Goal: Transaction & Acquisition: Download file/media

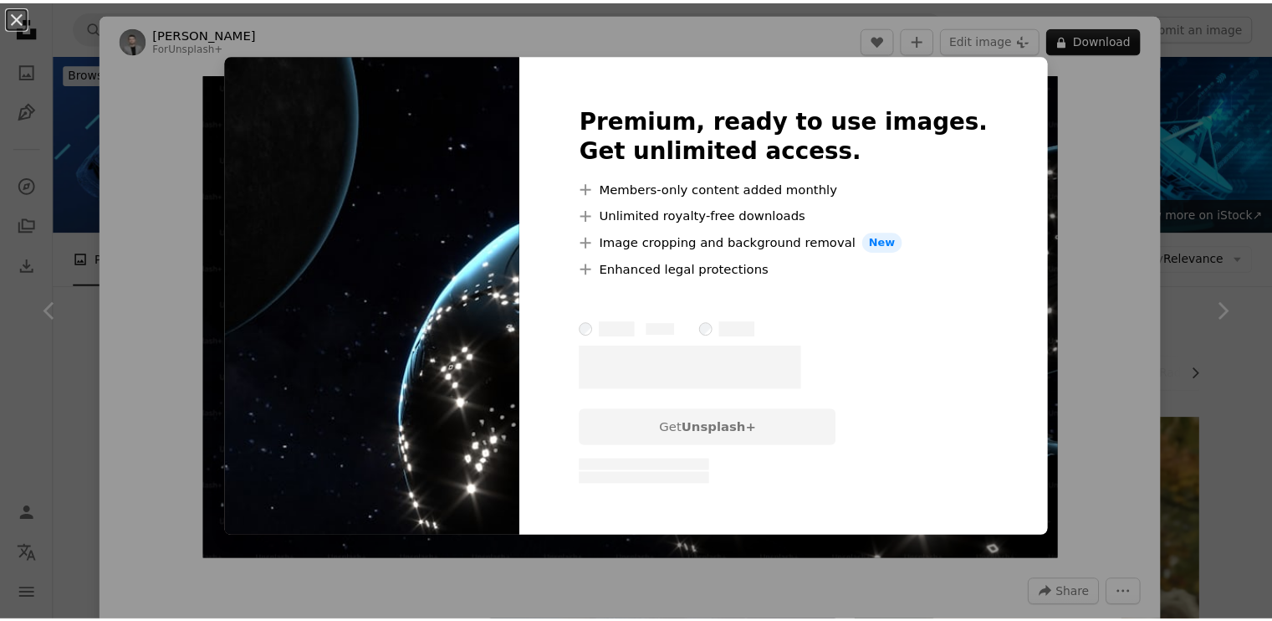
scroll to position [1841, 0]
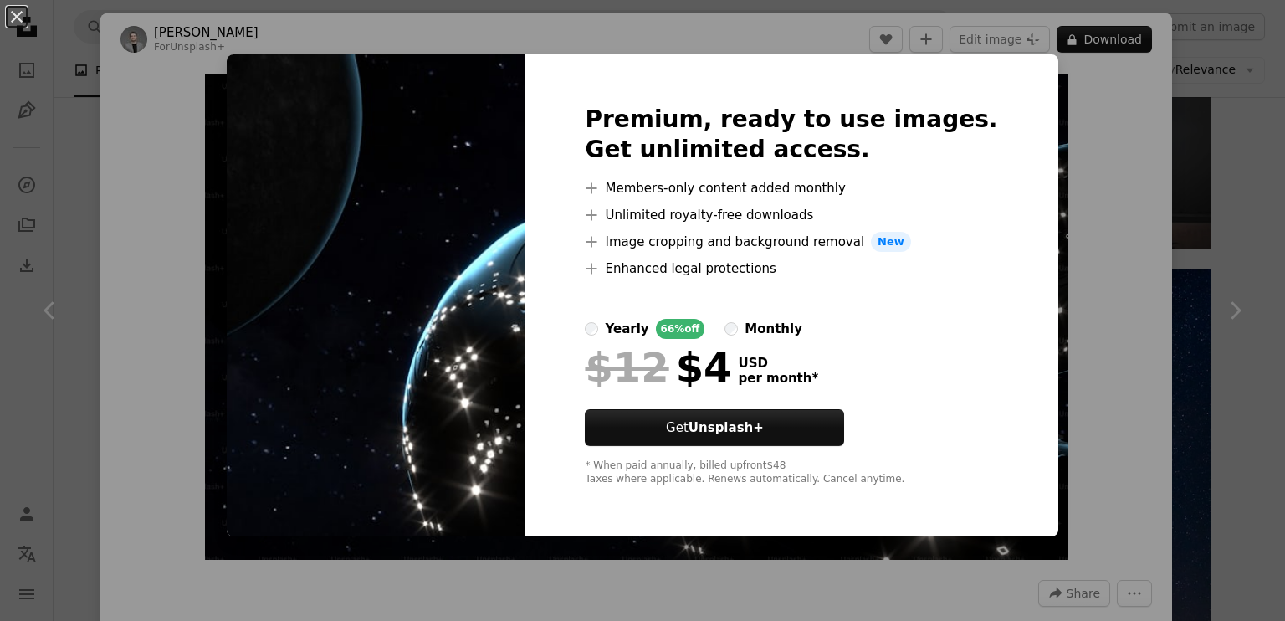
click at [1005, 90] on div "Premium, ready to use images. Get unlimited access. A plus sign Members-only co…" at bounding box center [791, 295] width 533 height 482
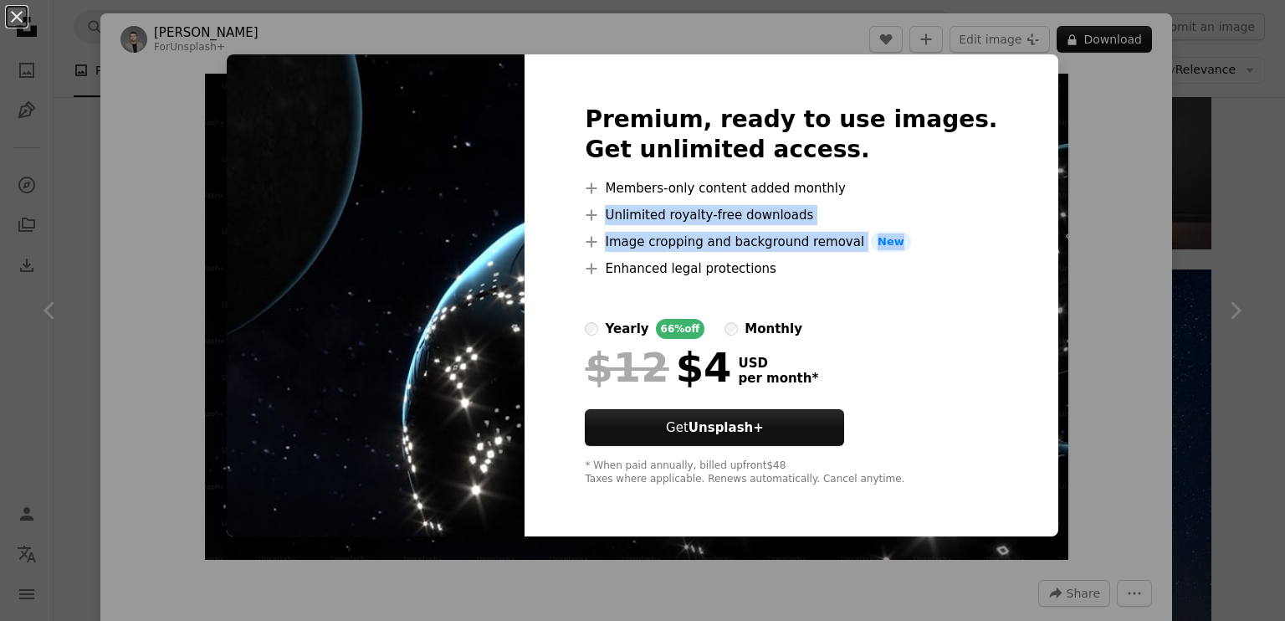
drag, startPoint x: 1146, startPoint y: 222, endPoint x: 1074, endPoint y: 237, distance: 73.5
click at [1160, 237] on div "An X shape Premium, ready to use images. Get unlimited access. A plus sign Memb…" at bounding box center [642, 310] width 1285 height 621
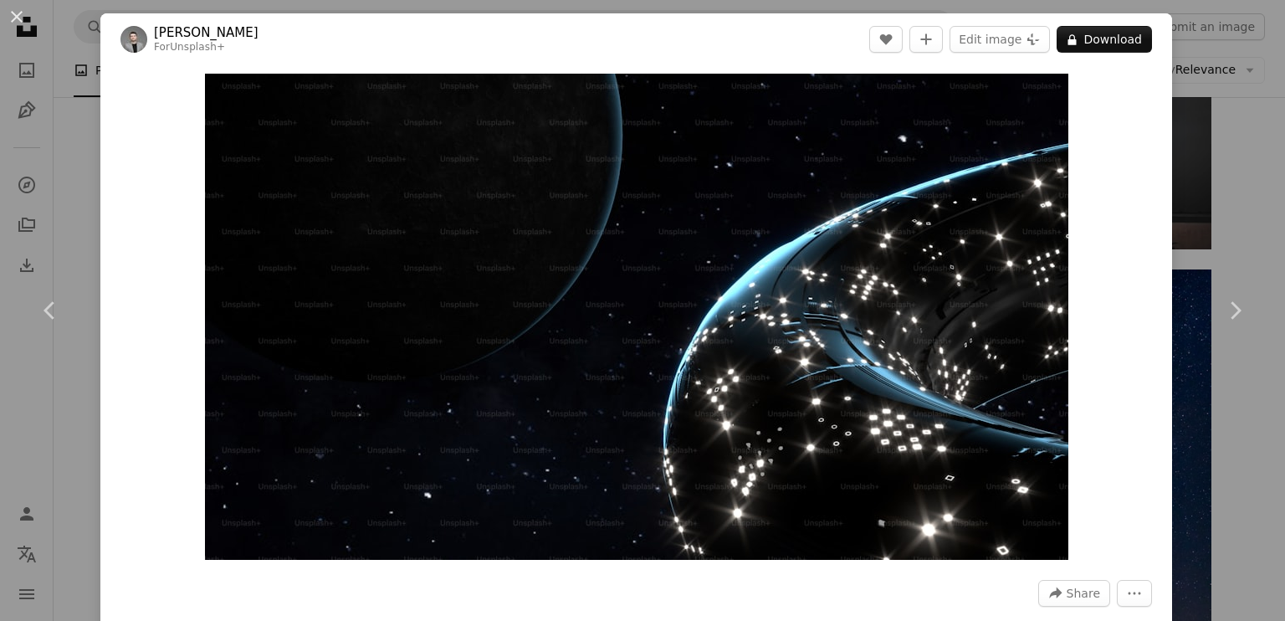
drag, startPoint x: 73, startPoint y: 197, endPoint x: 68, endPoint y: 122, distance: 74.6
click at [74, 196] on div "An X shape Chevron left Chevron right [PERSON_NAME] For Unsplash+ A heart A plu…" at bounding box center [642, 310] width 1285 height 621
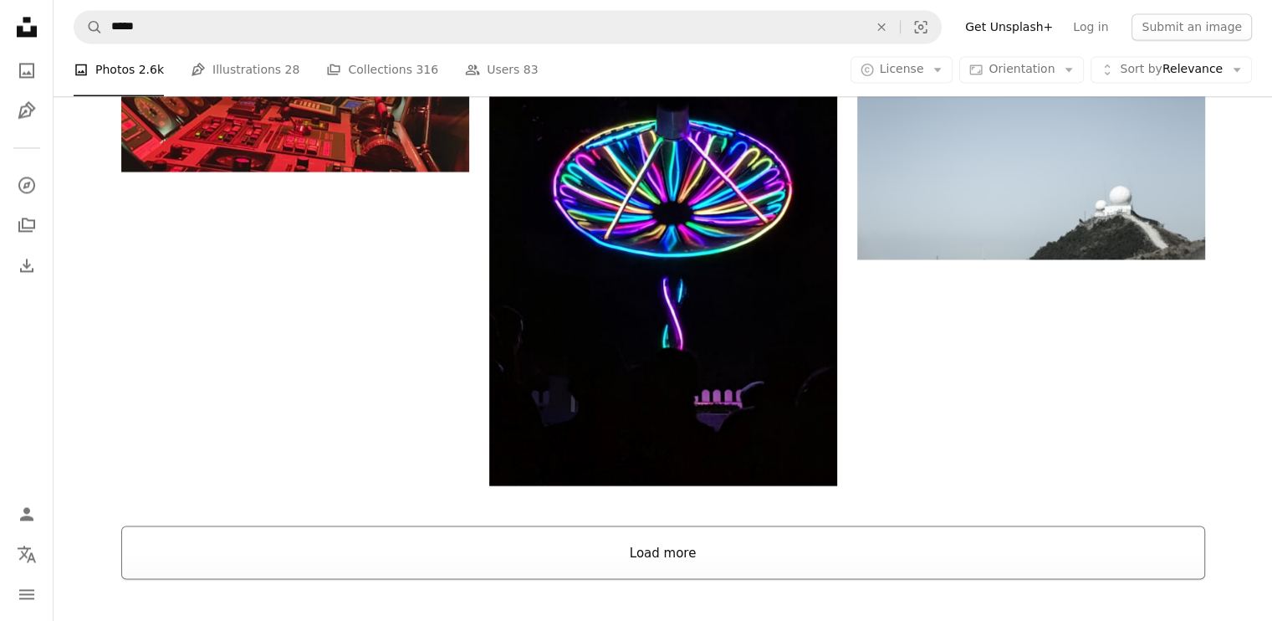
scroll to position [2677, 0]
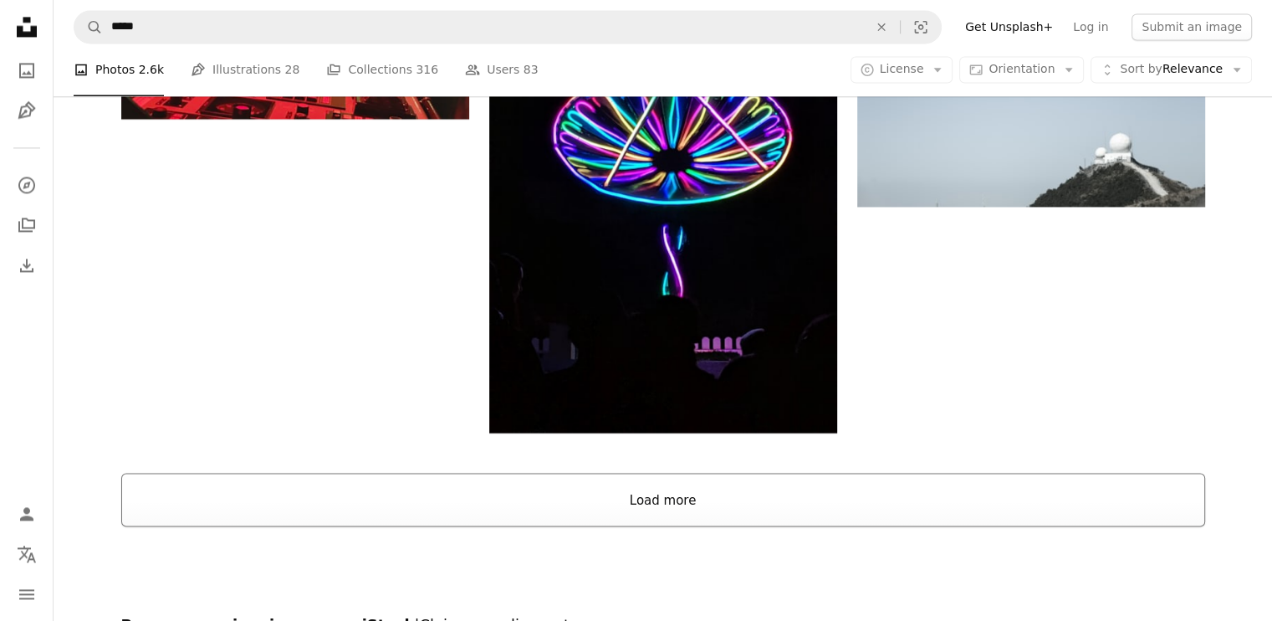
click at [765, 510] on button "Load more" at bounding box center [663, 500] width 1084 height 54
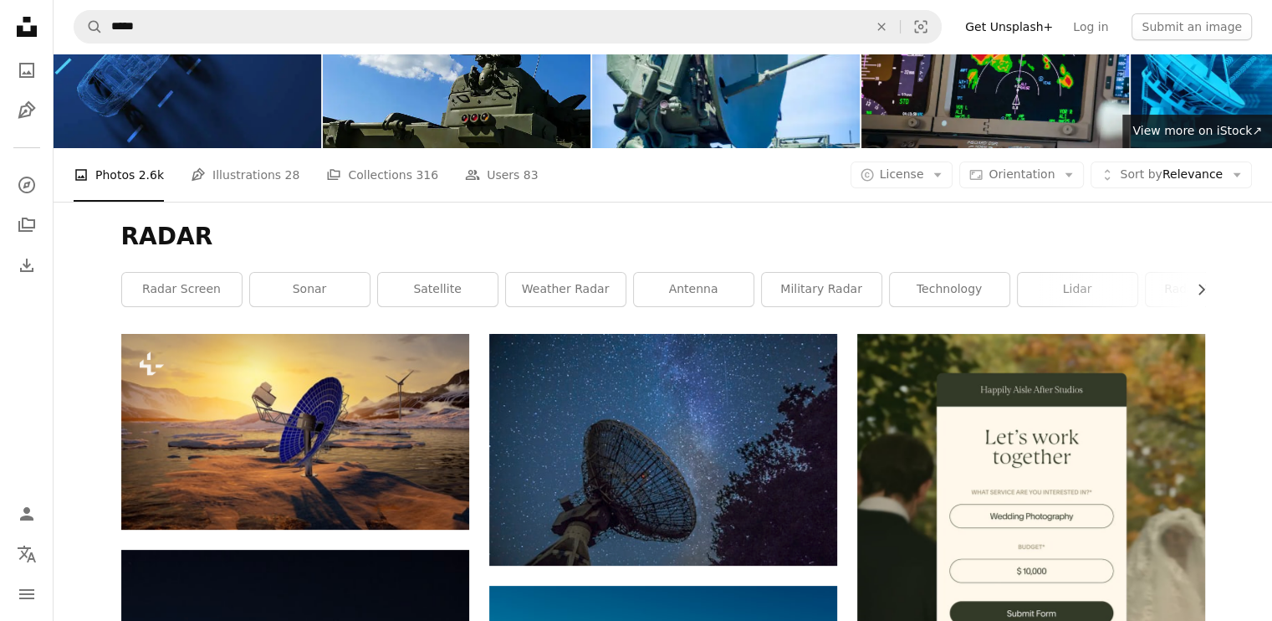
scroll to position [0, 0]
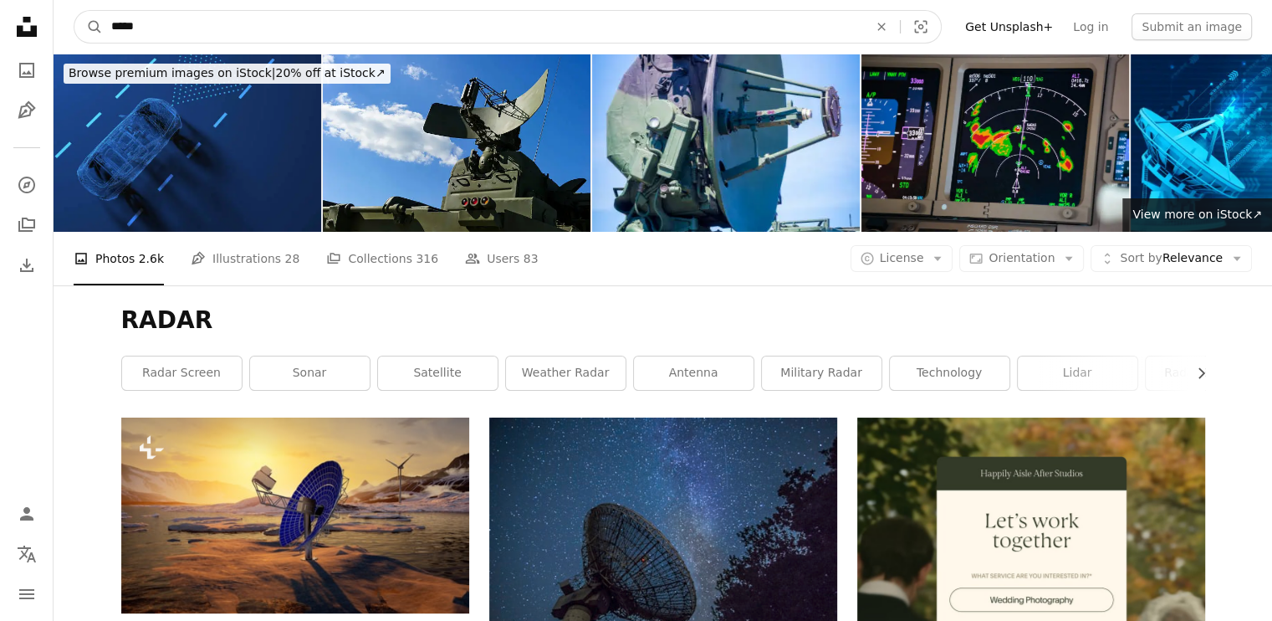
click at [200, 20] on input "*****" at bounding box center [483, 27] width 760 height 32
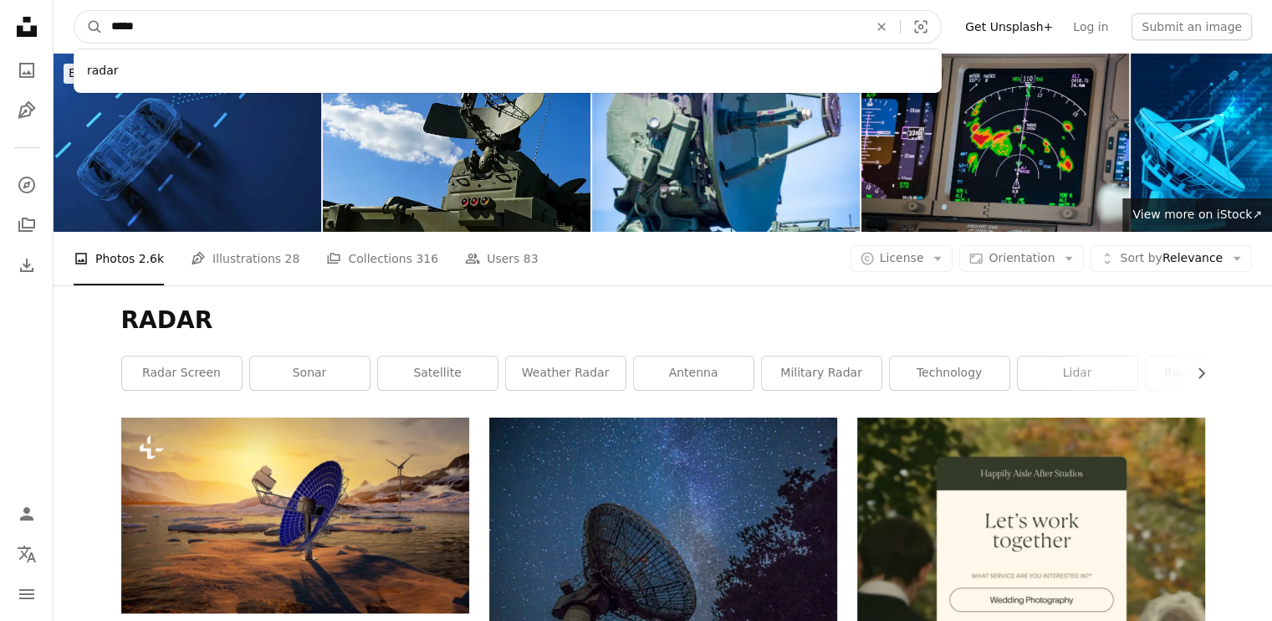
click at [114, 20] on input "*****" at bounding box center [483, 27] width 760 height 32
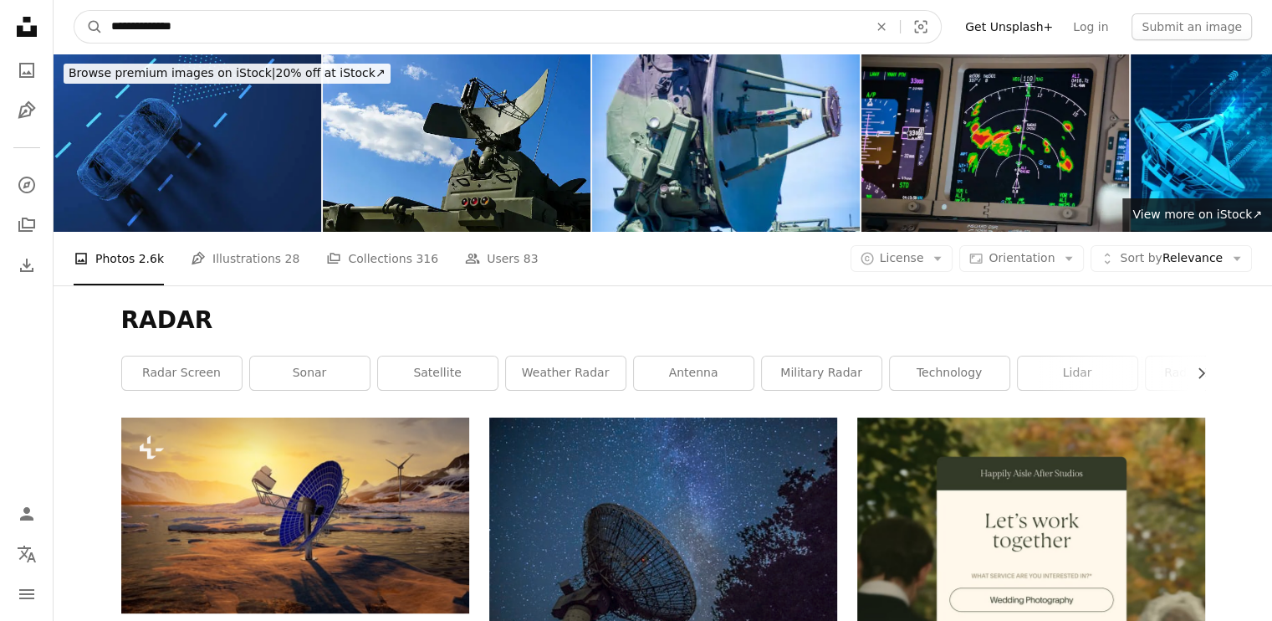
type input "**********"
click at [74, 11] on button "A magnifying glass" at bounding box center [88, 27] width 28 height 32
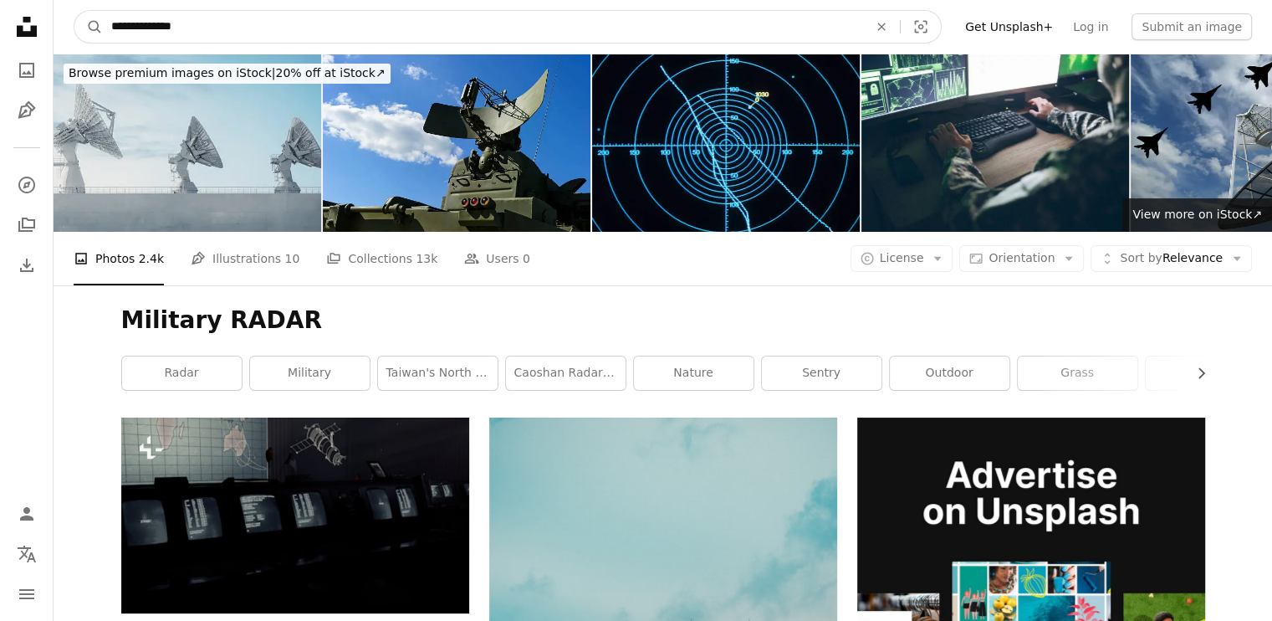
drag, startPoint x: 151, startPoint y: 23, endPoint x: 147, endPoint y: 33, distance: 11.4
click at [148, 23] on input "**********" at bounding box center [483, 27] width 760 height 32
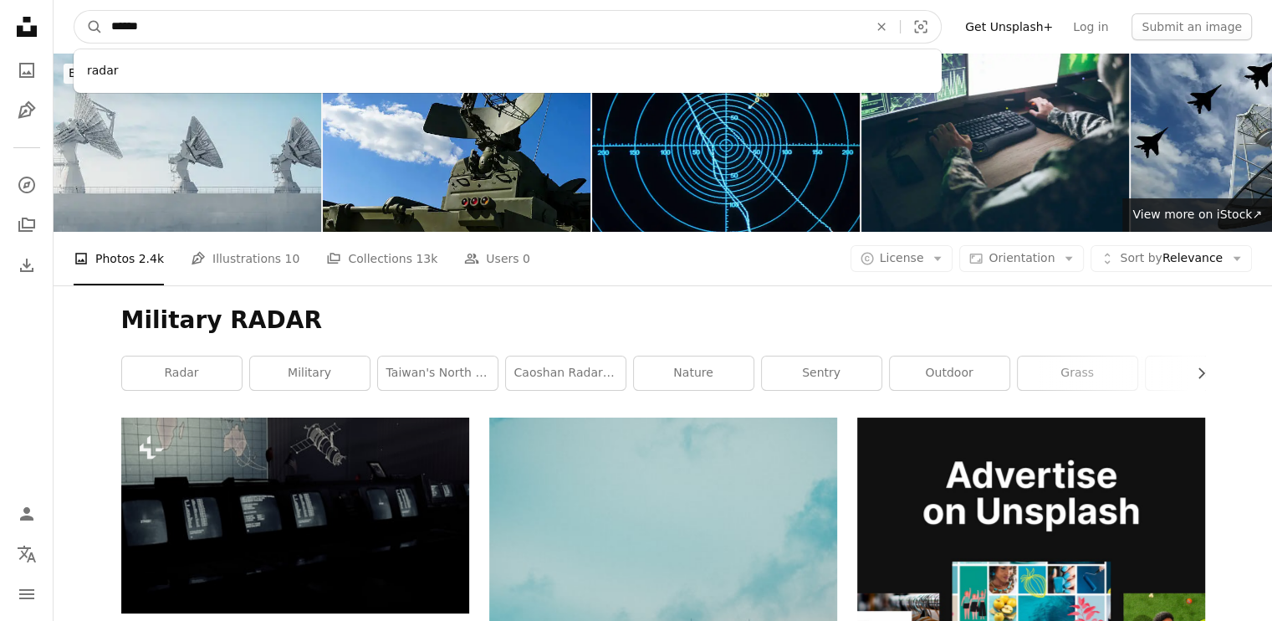
click at [187, 19] on input "*****" at bounding box center [483, 27] width 760 height 32
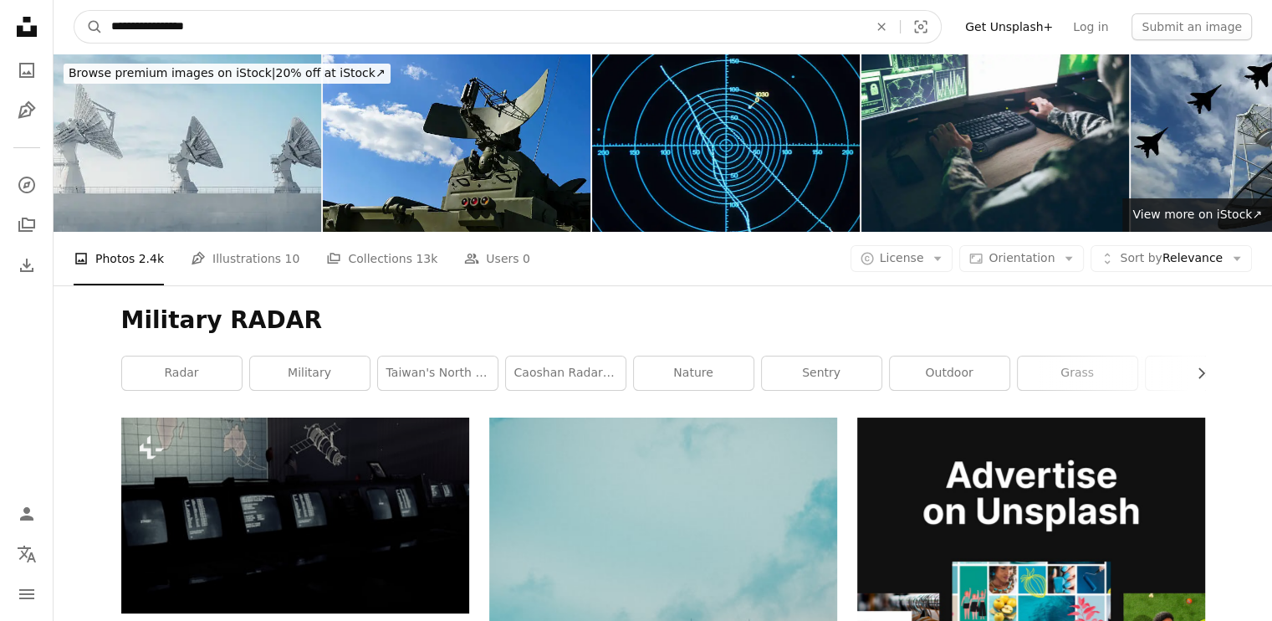
type input "**********"
click at [74, 11] on button "A magnifying glass" at bounding box center [88, 27] width 28 height 32
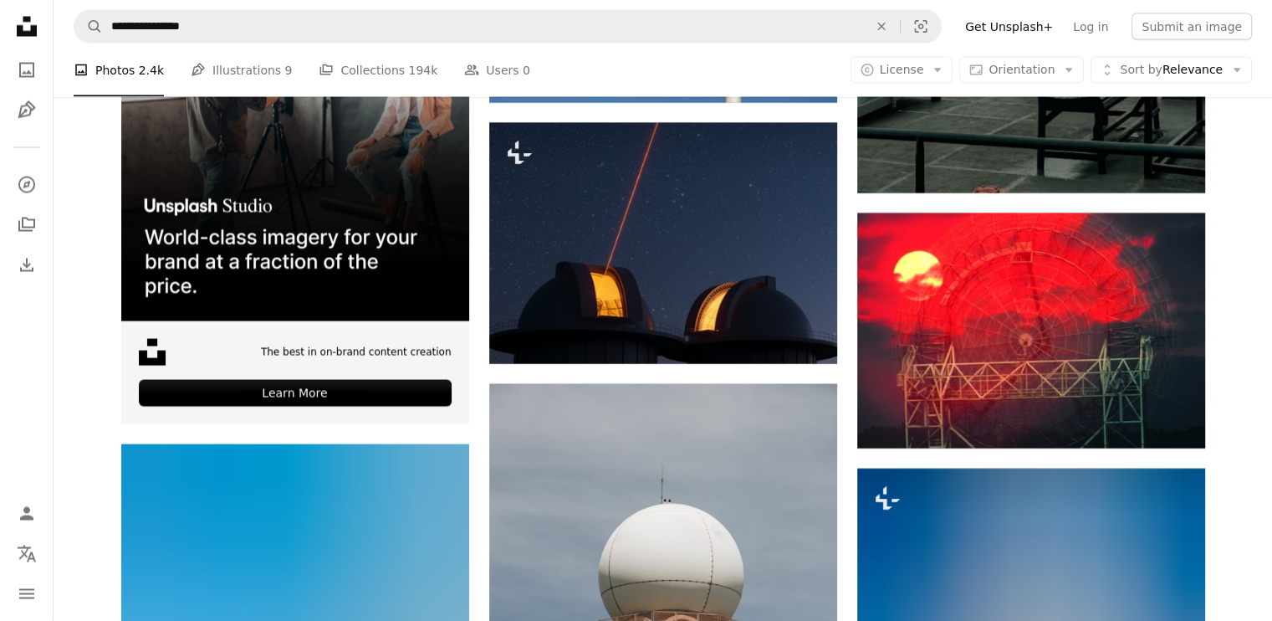
scroll to position [3346, 0]
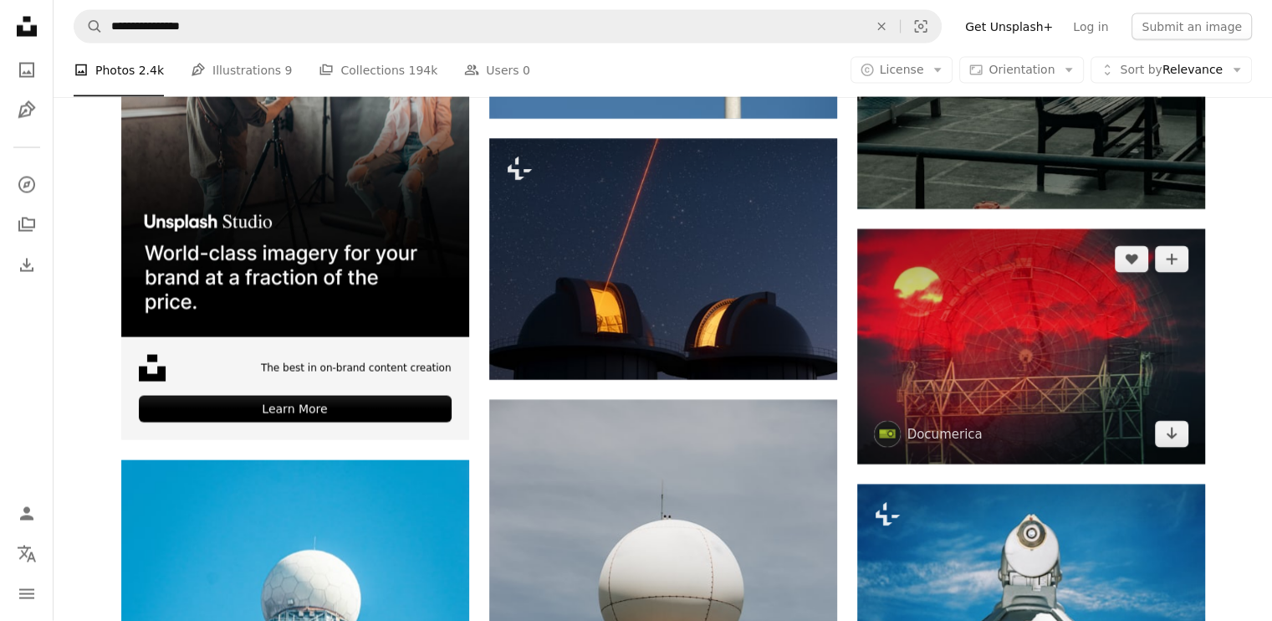
click at [1100, 344] on img at bounding box center [1032, 346] width 348 height 235
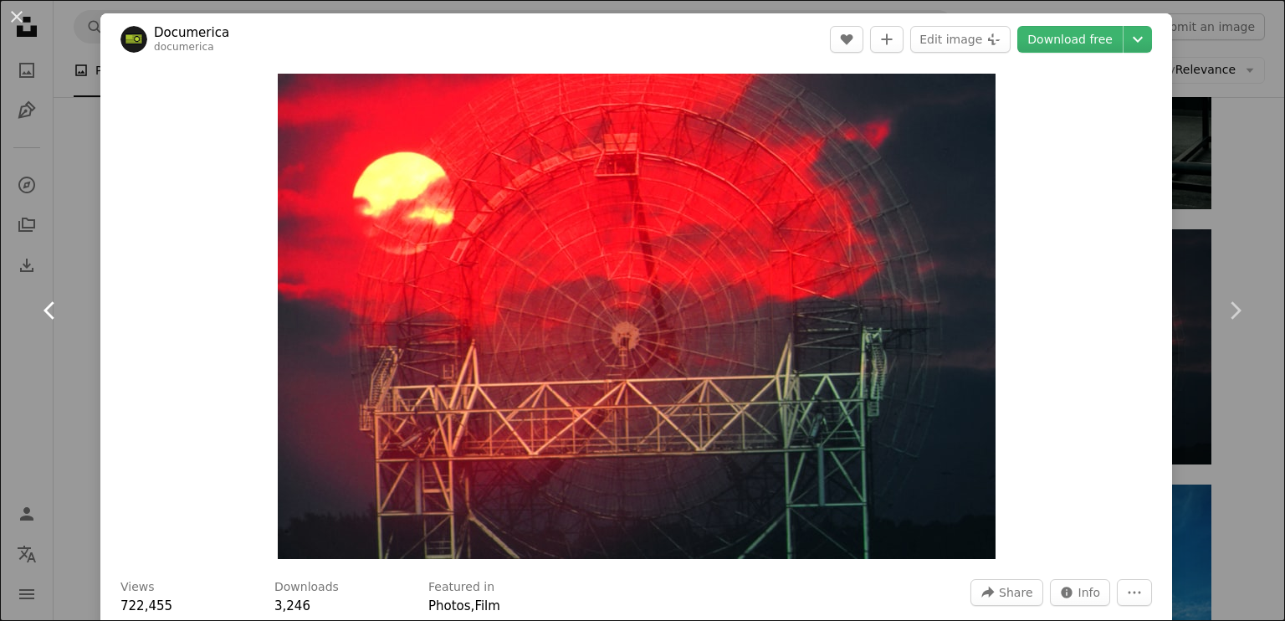
click at [0, 318] on link "Chevron left" at bounding box center [50, 310] width 100 height 161
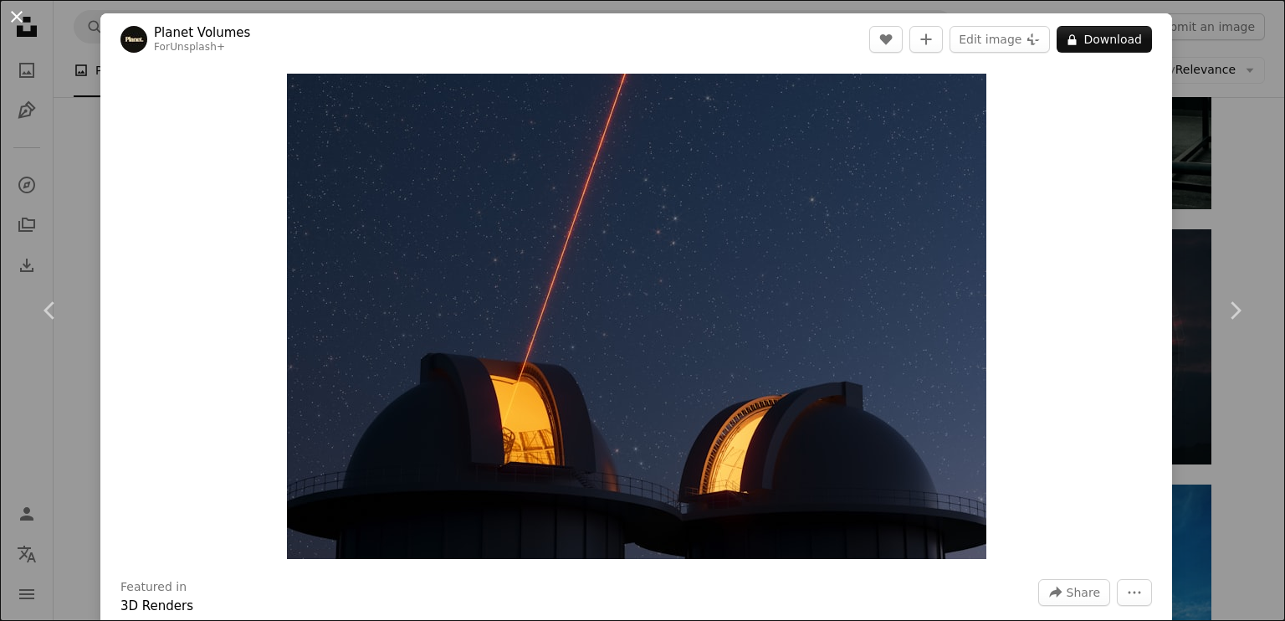
click at [12, 8] on button "An X shape" at bounding box center [17, 17] width 20 height 20
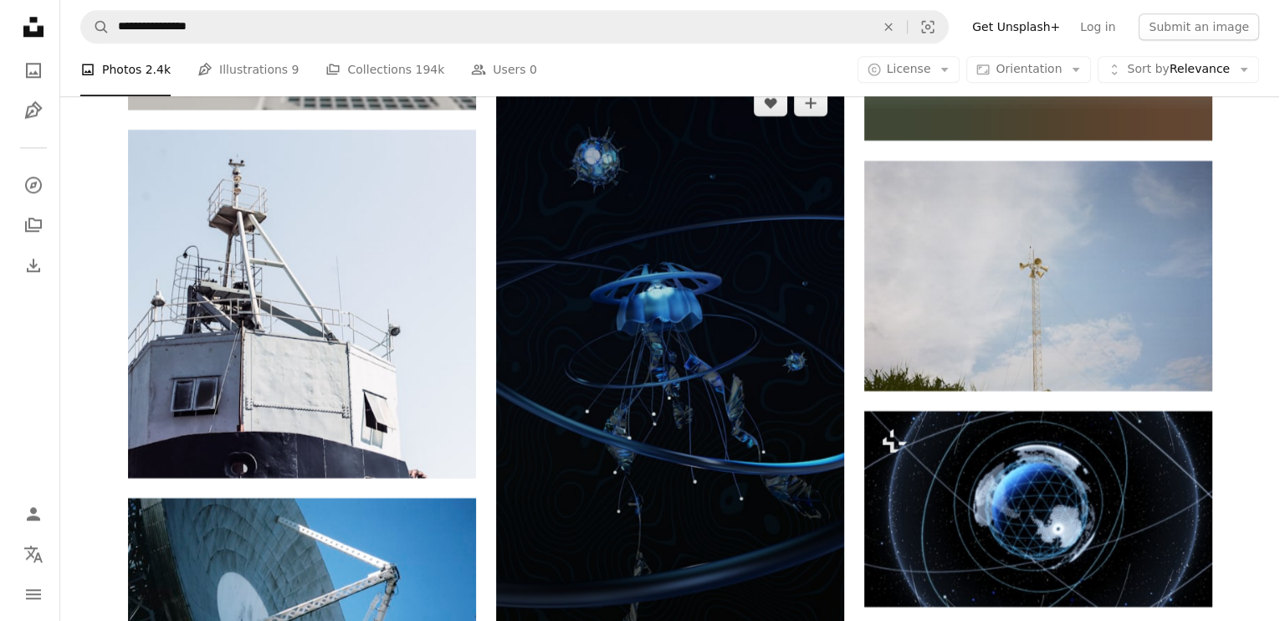
scroll to position [20832, 0]
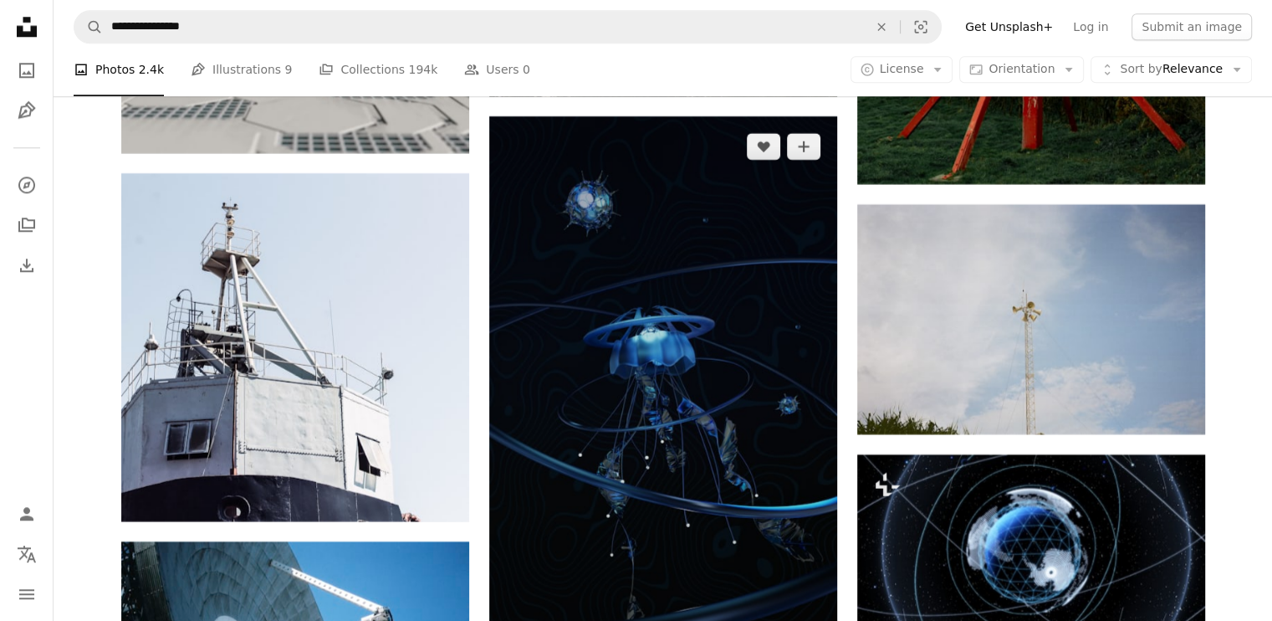
click at [617, 313] on img at bounding box center [663, 425] width 348 height 619
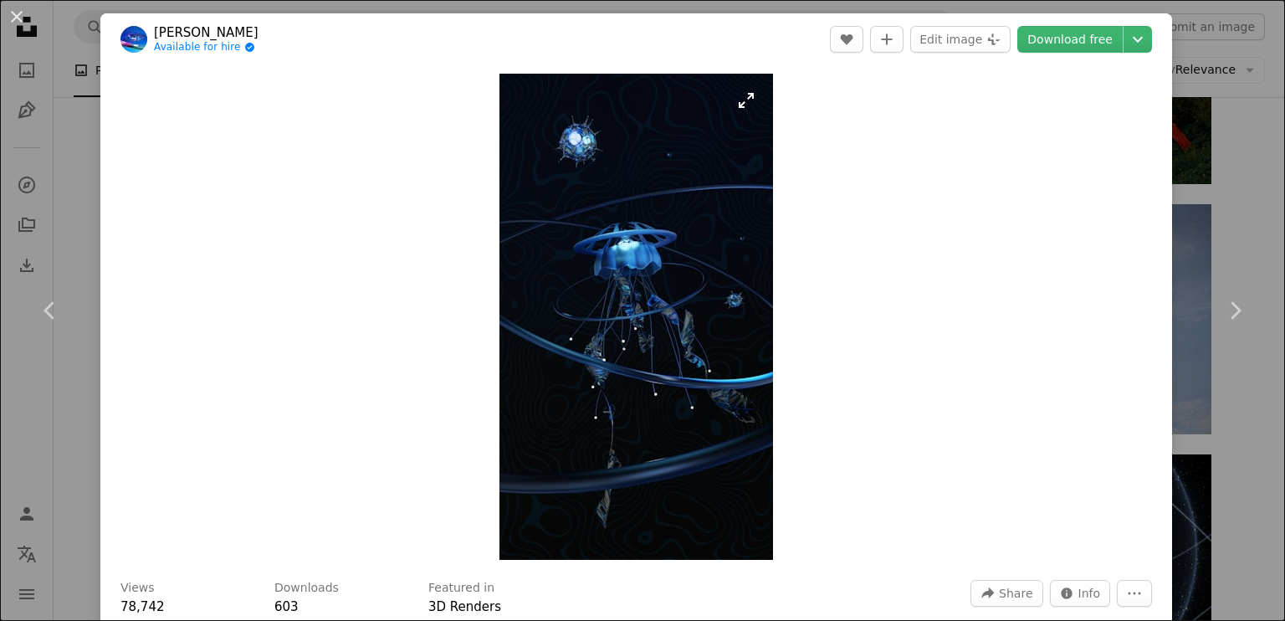
click at [617, 325] on img "Zoom in on this image" at bounding box center [636, 317] width 274 height 486
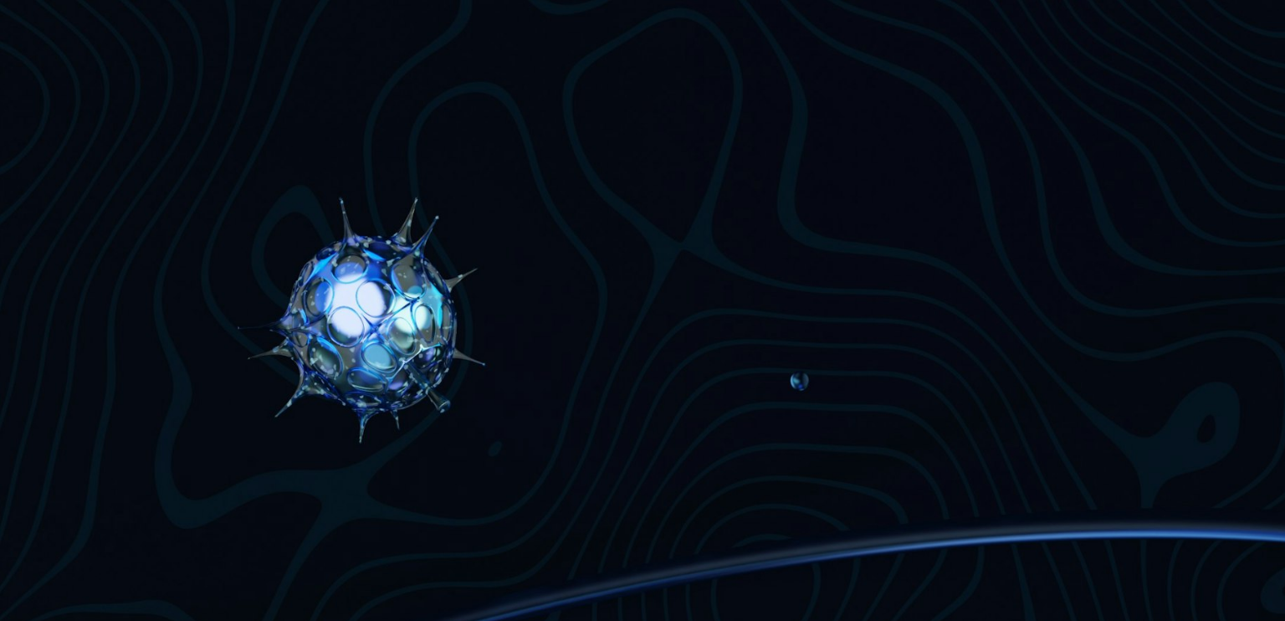
scroll to position [811, 0]
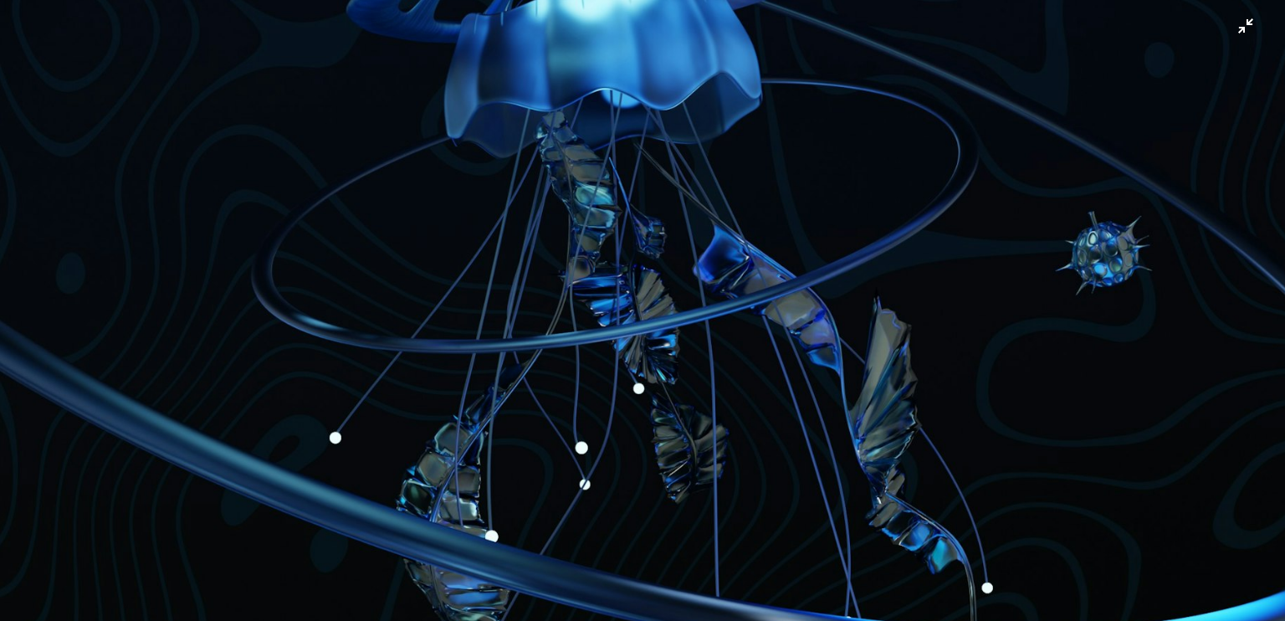
click at [428, 182] on img "Zoom out on this image" at bounding box center [642, 331] width 1287 height 2287
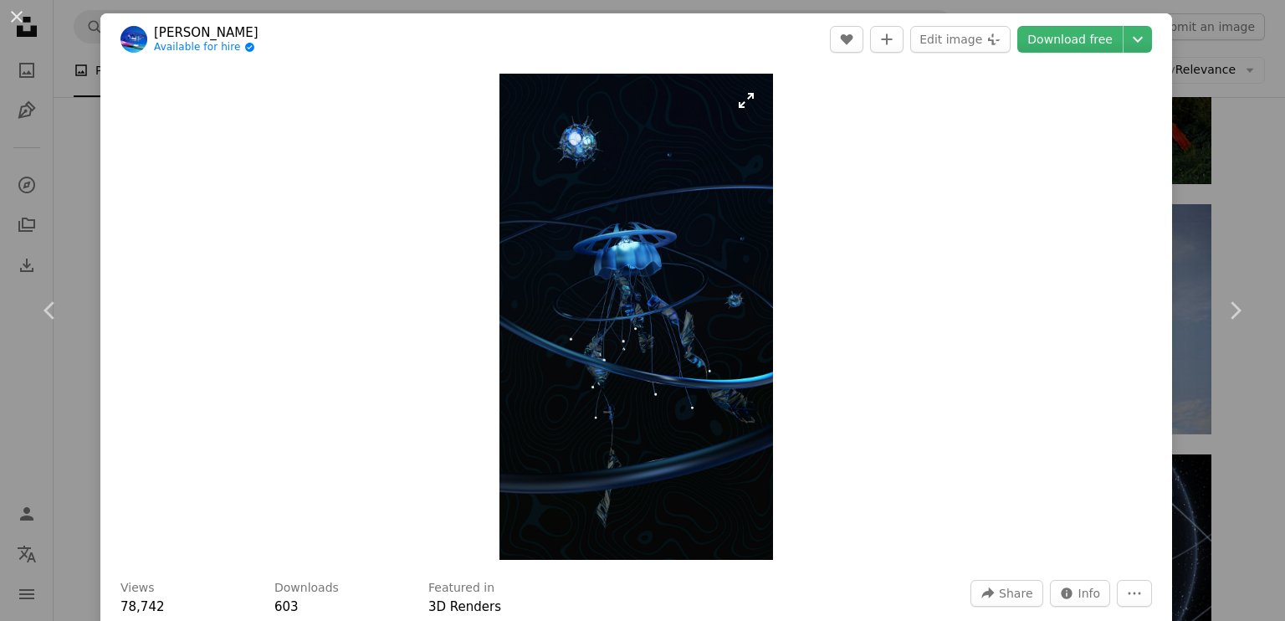
click at [580, 138] on img "Zoom in on this image" at bounding box center [636, 317] width 274 height 486
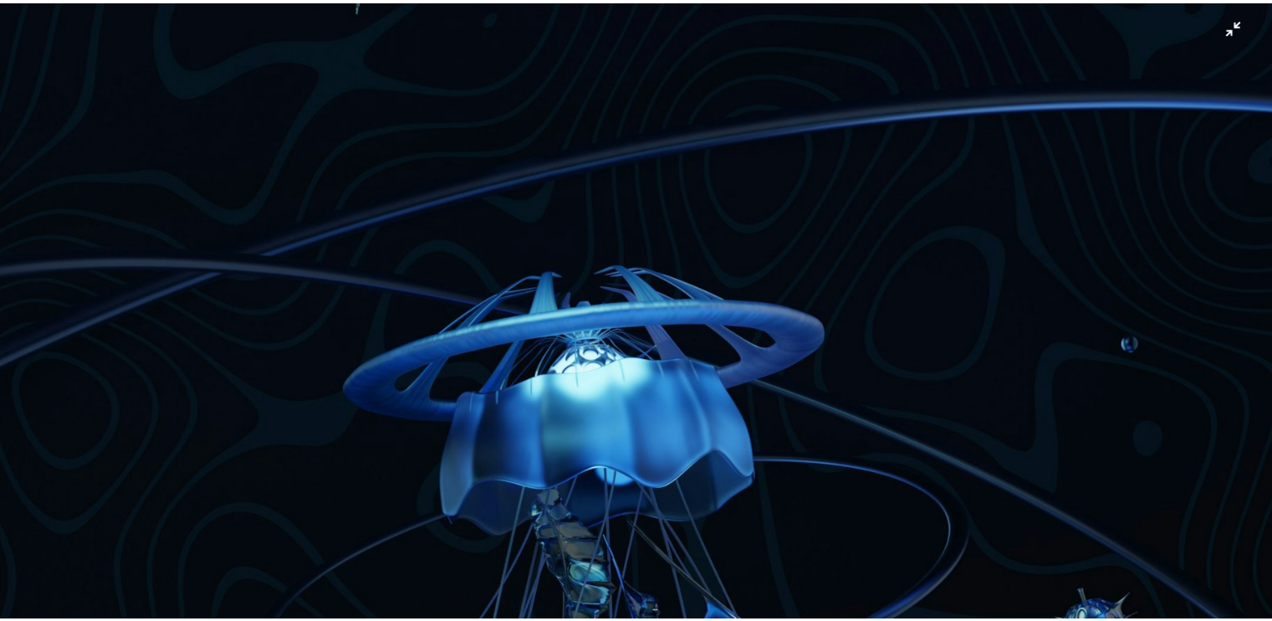
scroll to position [251, 0]
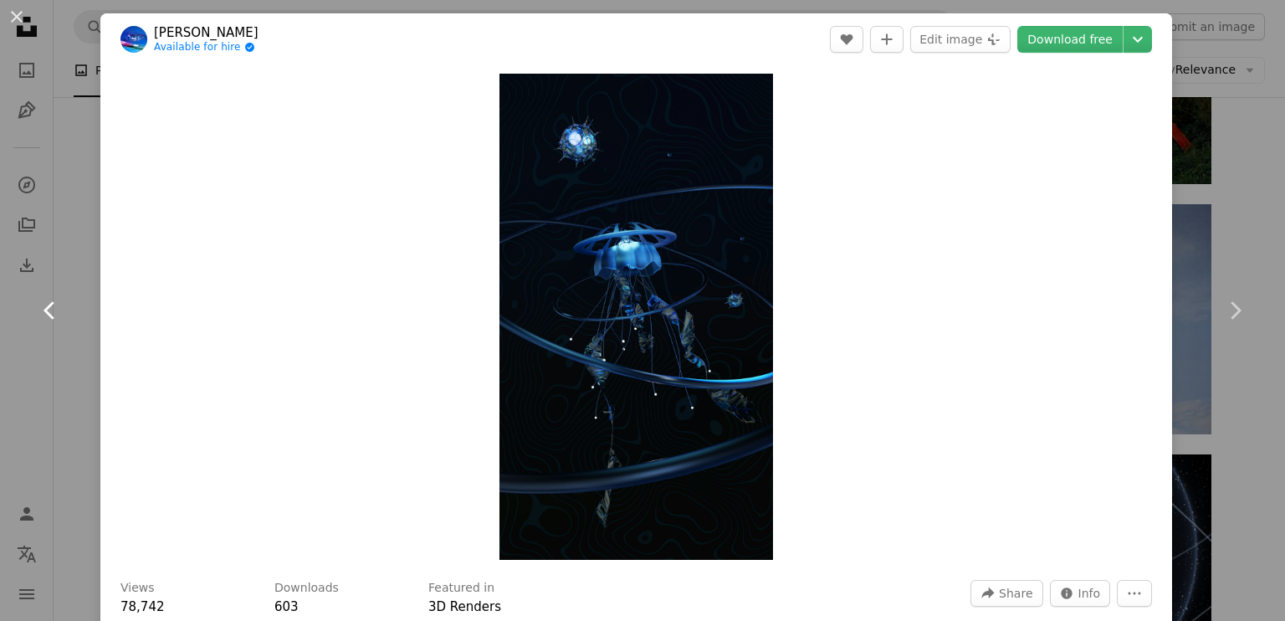
click at [0, 265] on link "Chevron left" at bounding box center [50, 310] width 100 height 161
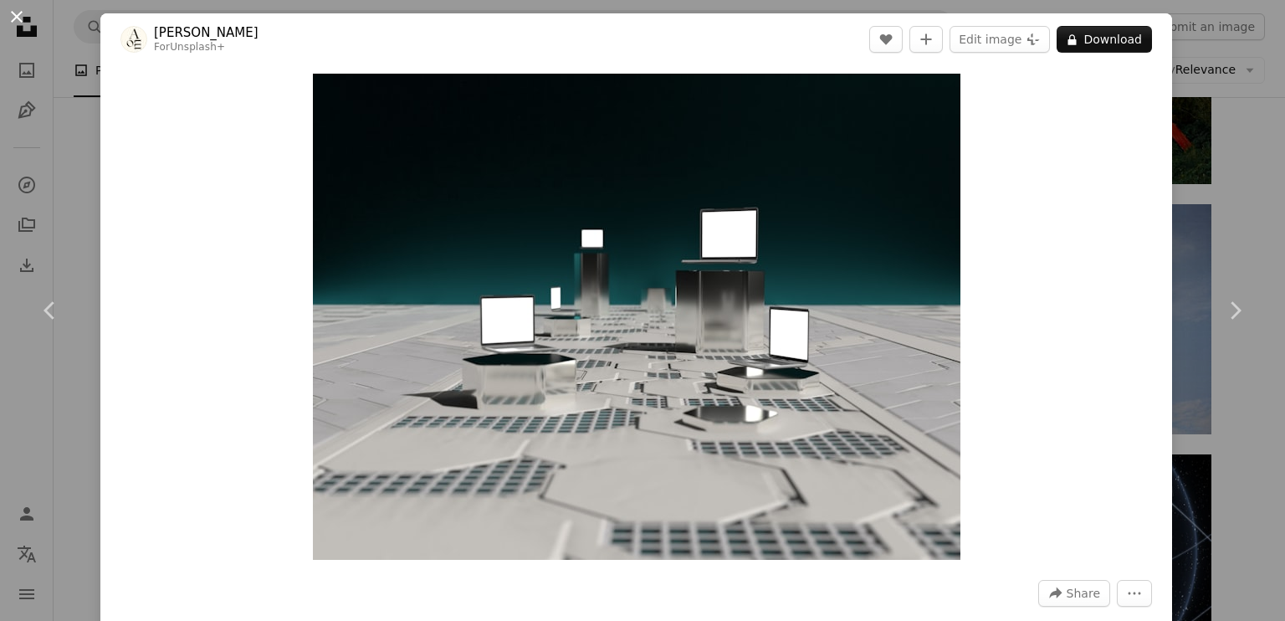
click at [13, 18] on button "An X shape" at bounding box center [17, 17] width 20 height 20
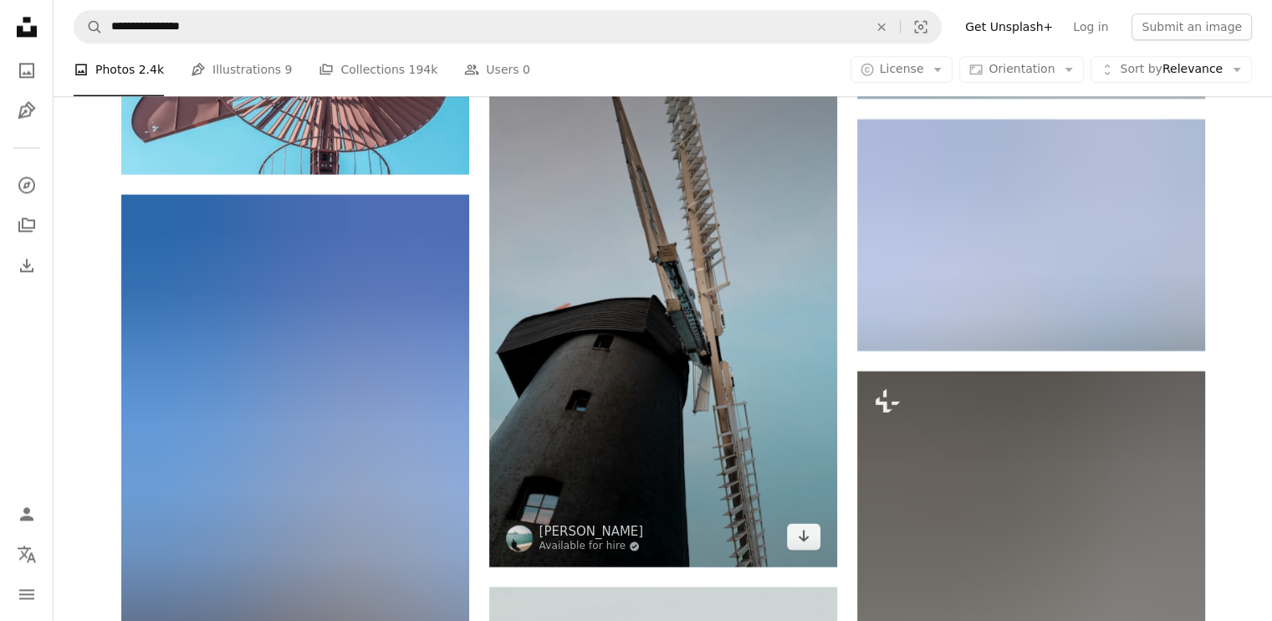
scroll to position [46766, 0]
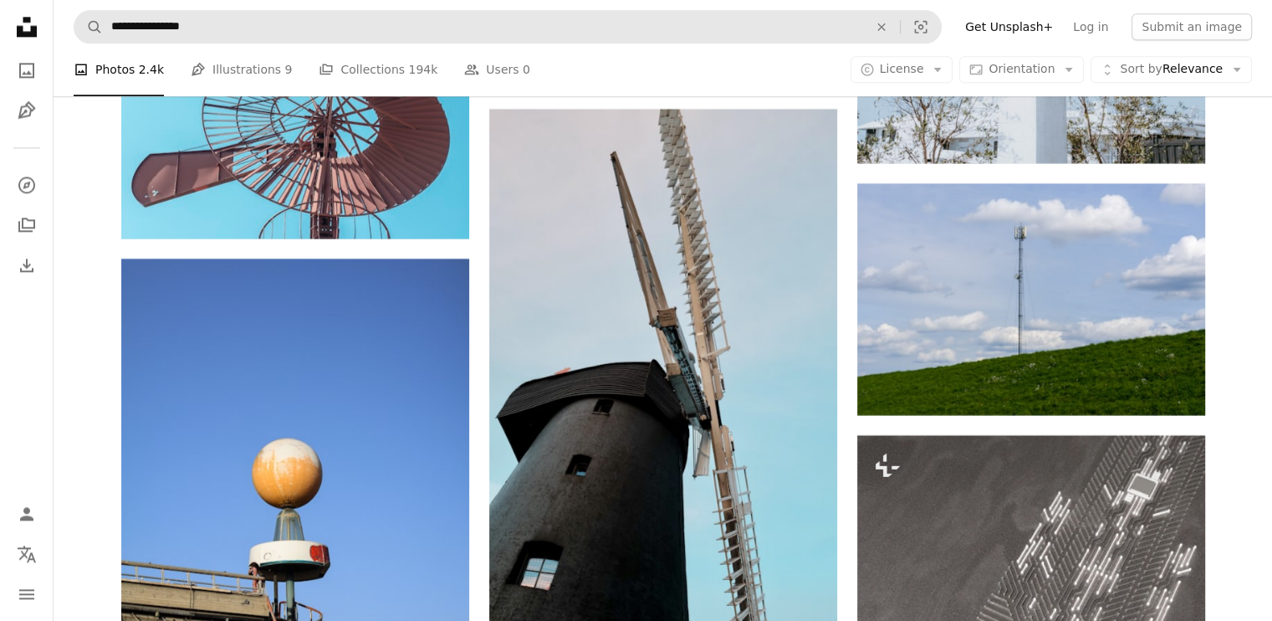
drag, startPoint x: 285, startPoint y: 44, endPoint x: 279, endPoint y: 34, distance: 11.4
click at [285, 43] on nav "**********" at bounding box center [663, 27] width 1219 height 54
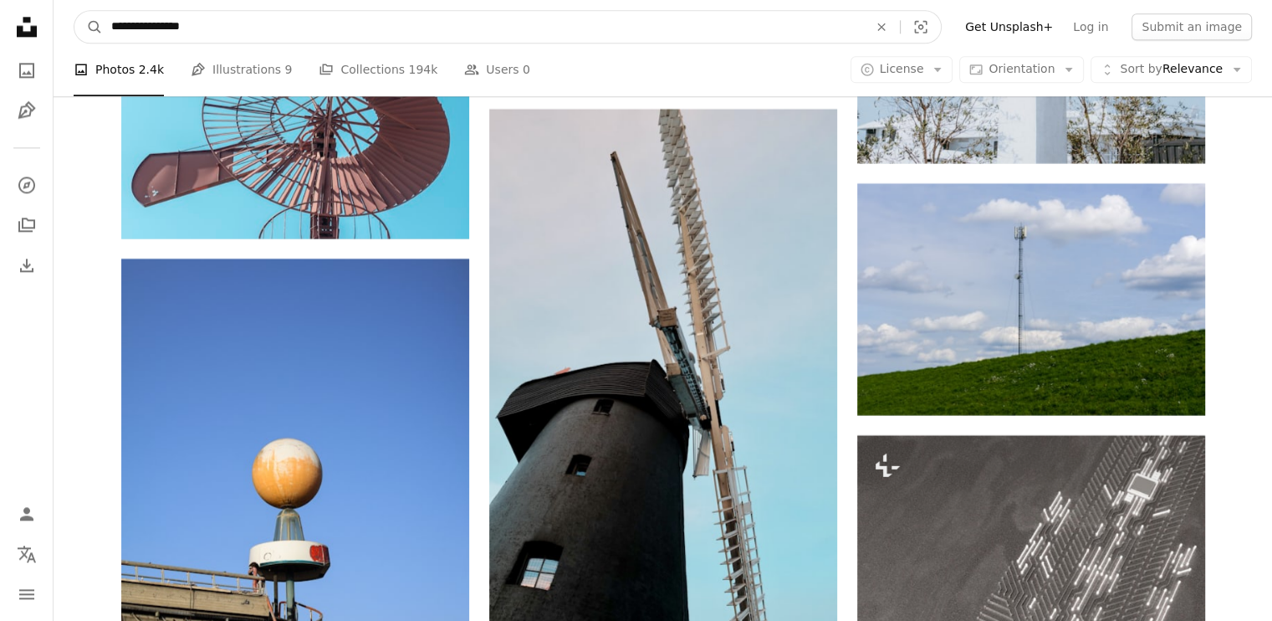
click at [273, 20] on input "**********" at bounding box center [483, 27] width 760 height 32
type input "**********"
click button "A magnifying glass" at bounding box center [88, 27] width 28 height 32
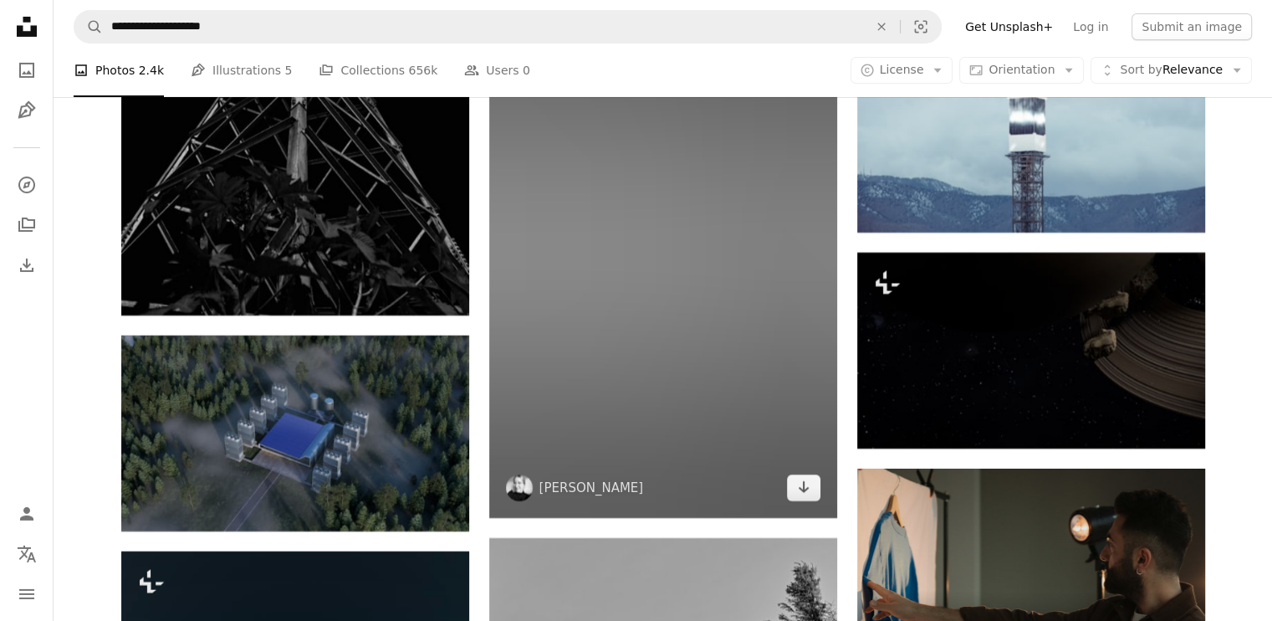
scroll to position [5940, 0]
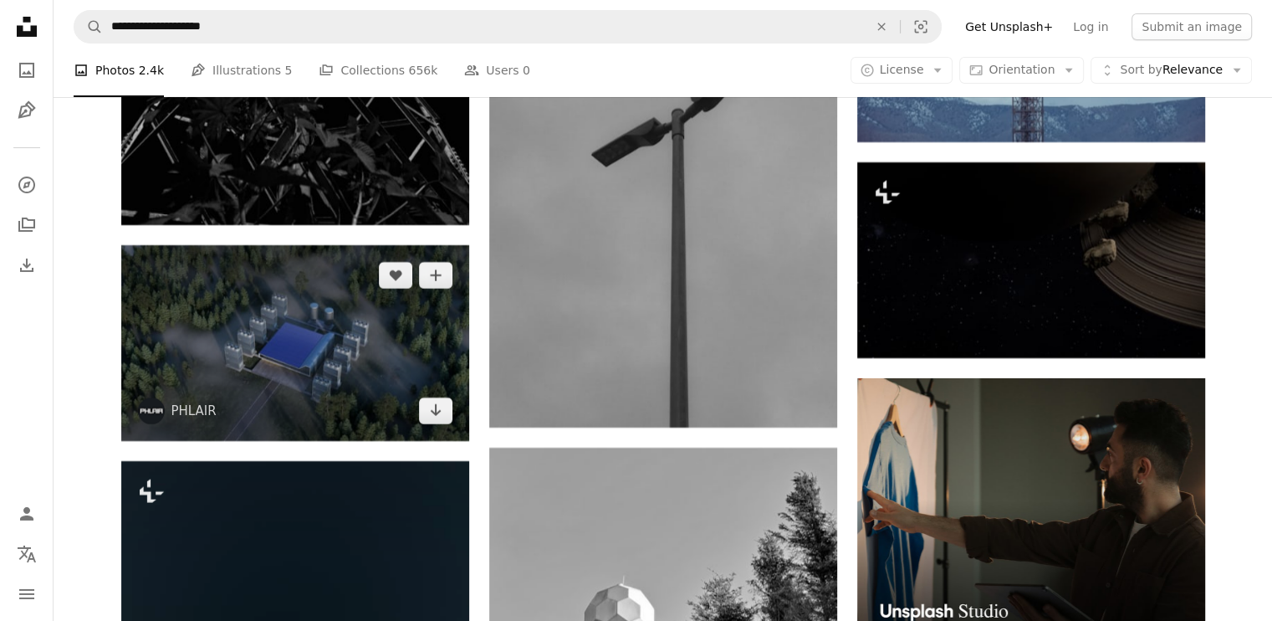
click at [329, 373] on img at bounding box center [295, 343] width 348 height 196
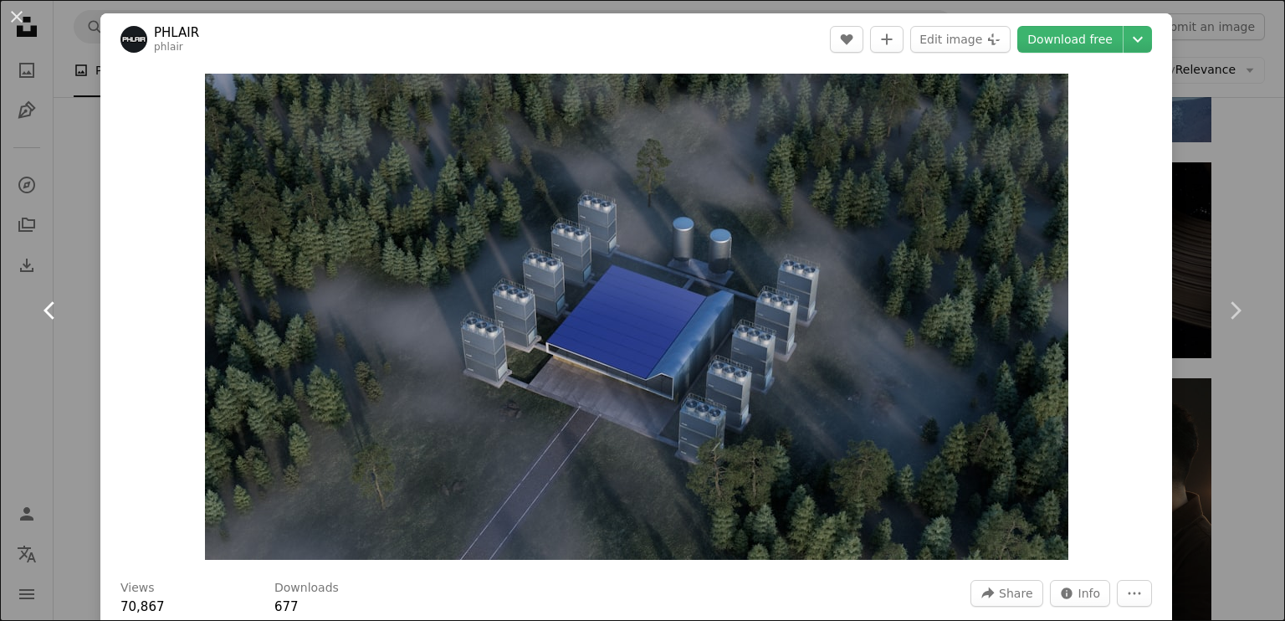
click at [0, 284] on link "Chevron left" at bounding box center [50, 310] width 100 height 161
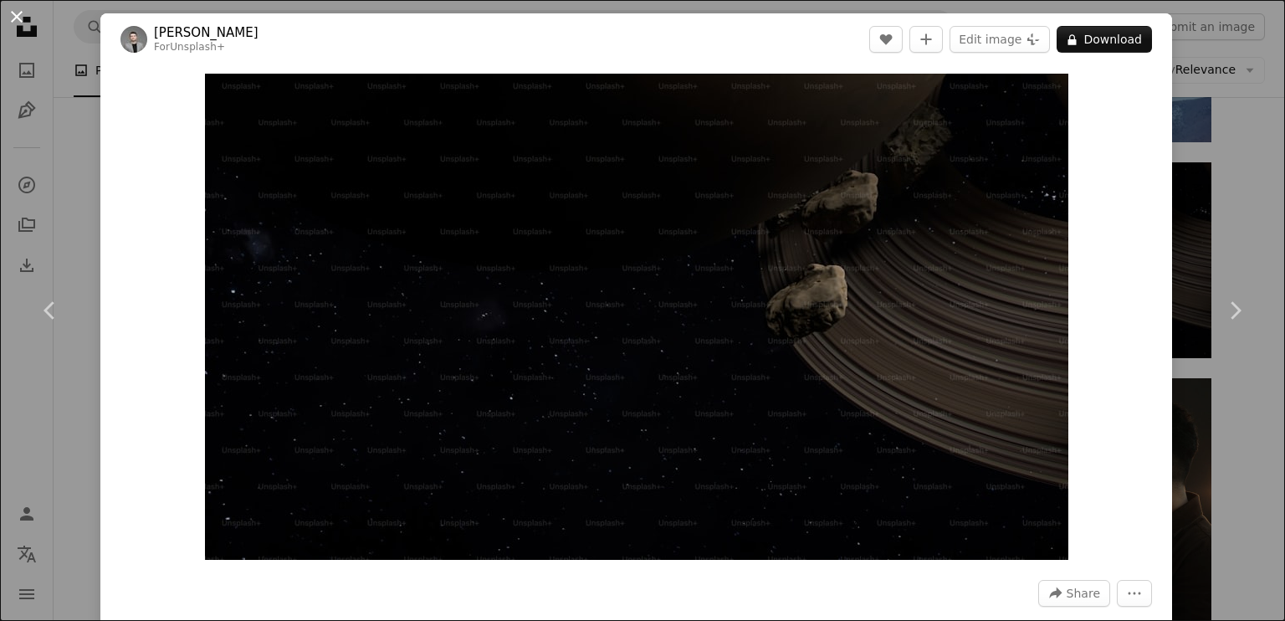
click at [15, 7] on button "An X shape" at bounding box center [17, 17] width 20 height 20
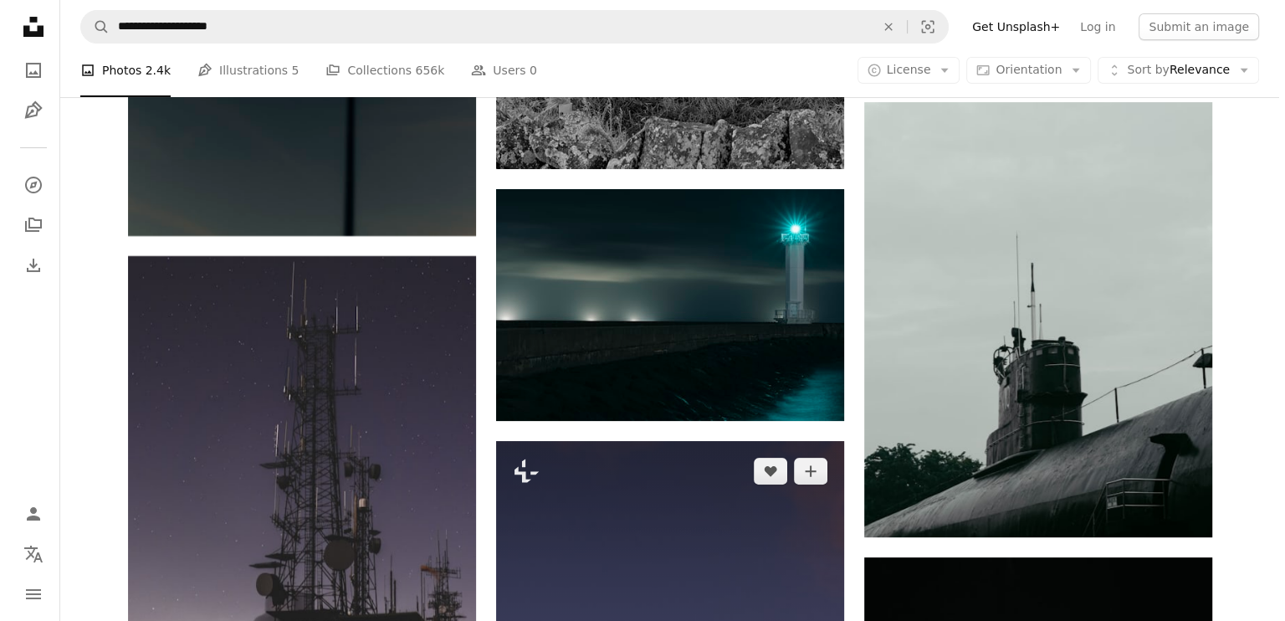
scroll to position [6609, 0]
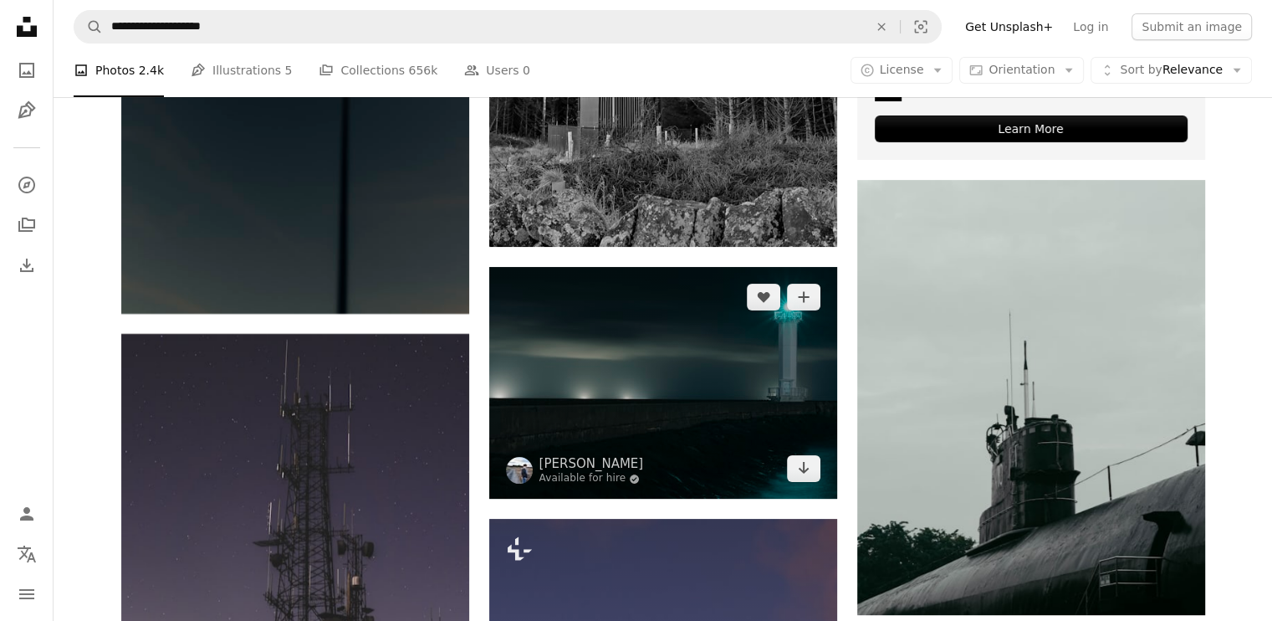
click at [678, 410] on img at bounding box center [663, 383] width 348 height 232
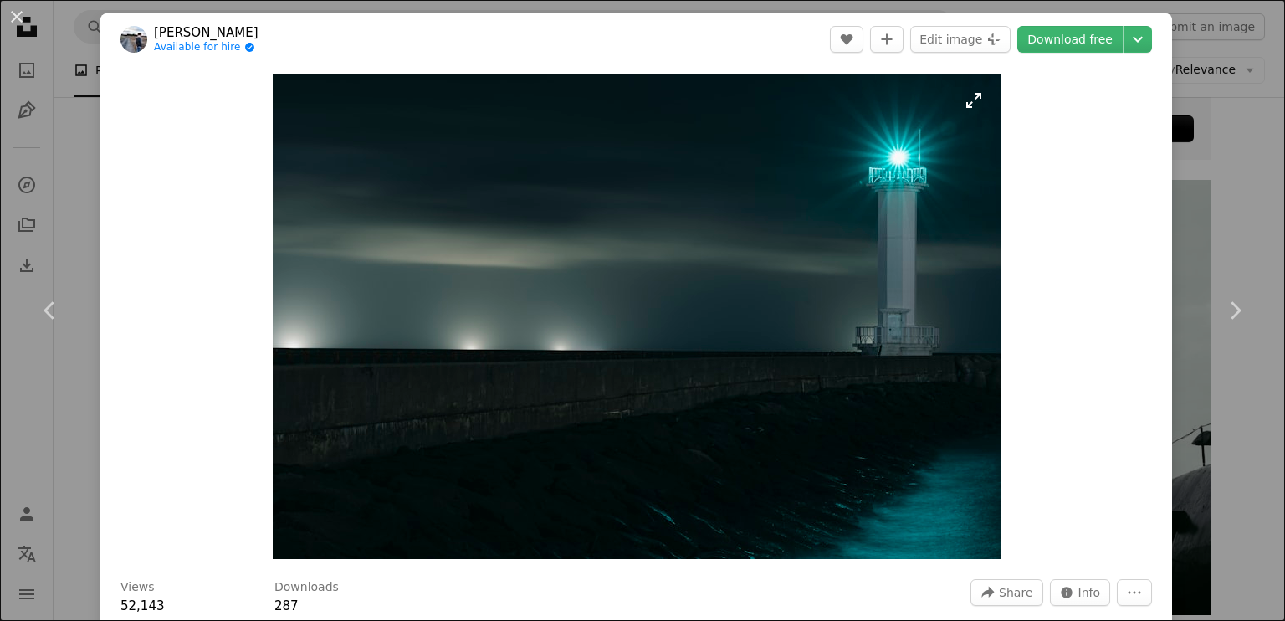
click at [892, 160] on img "Zoom in on this image" at bounding box center [637, 316] width 728 height 485
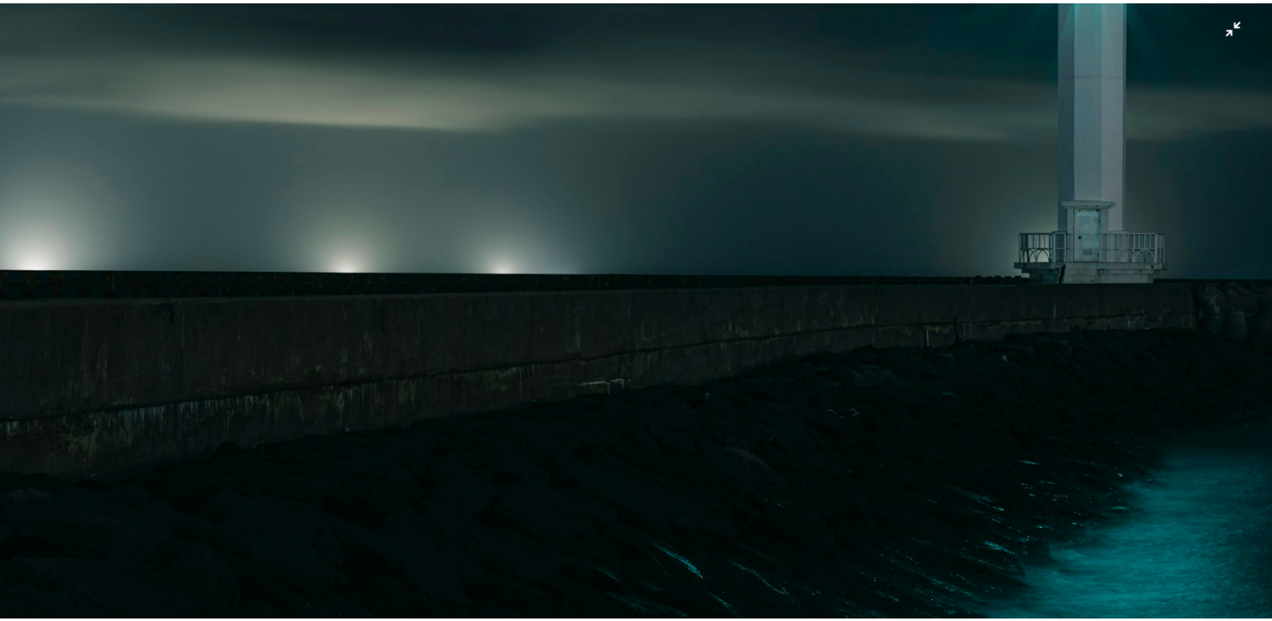
scroll to position [218, 0]
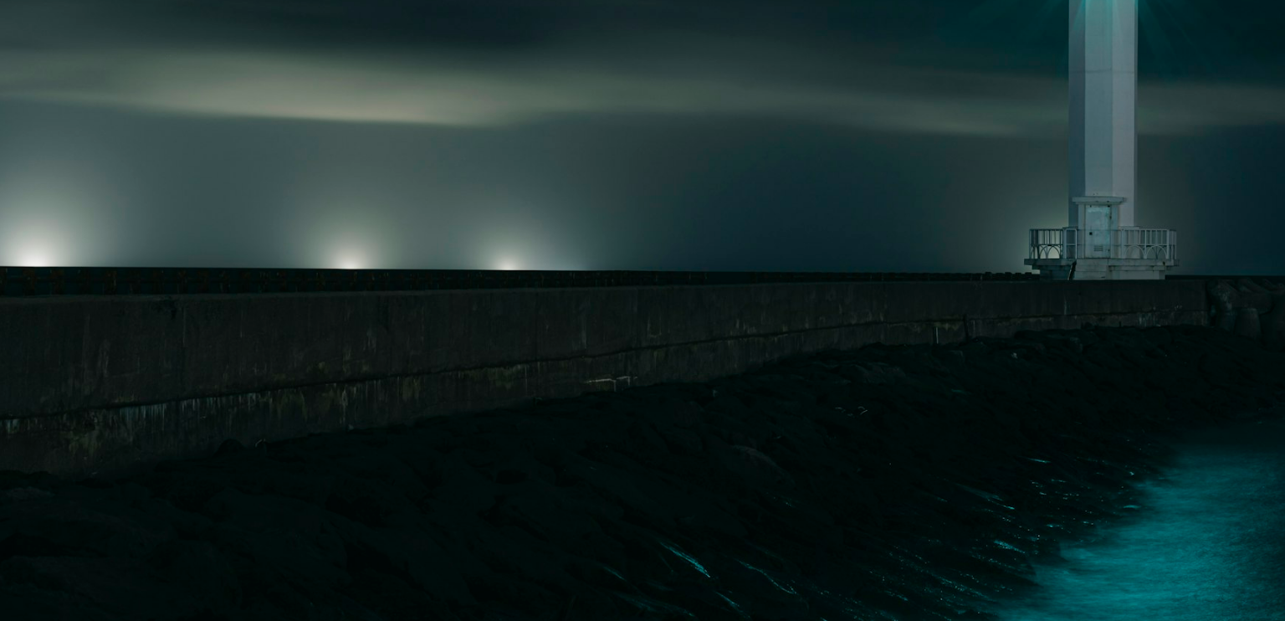
click at [5, 199] on img "Zoom out on this image" at bounding box center [642, 211] width 1287 height 858
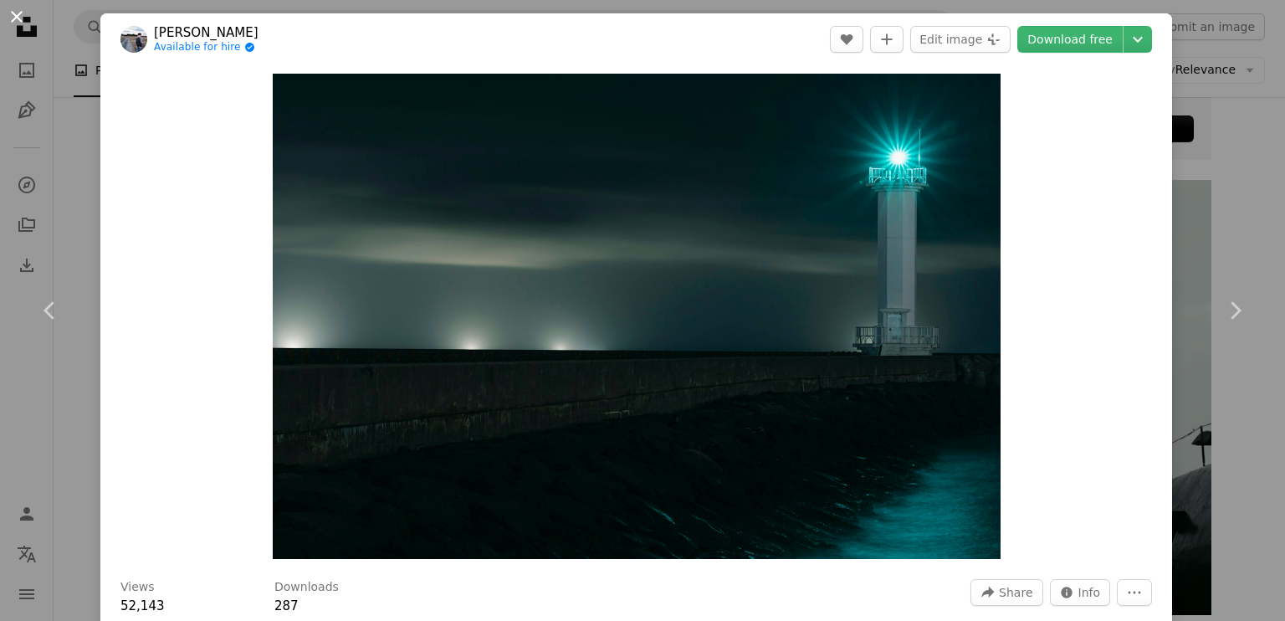
click at [7, 8] on button "An X shape" at bounding box center [17, 17] width 20 height 20
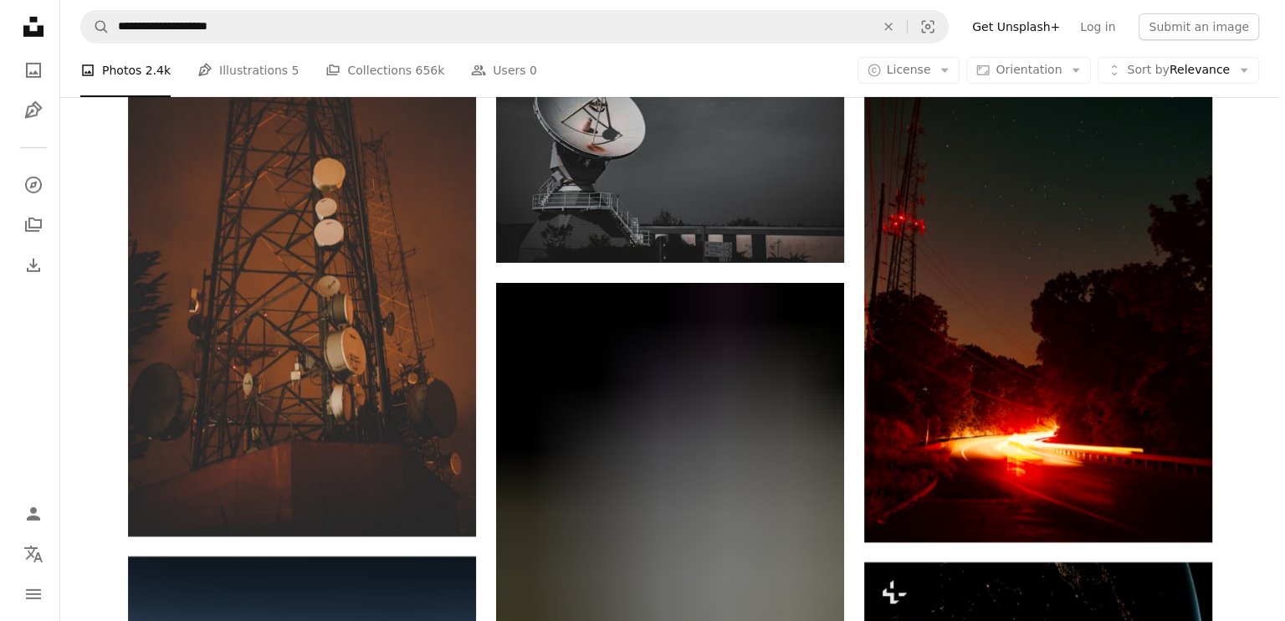
scroll to position [18405, 0]
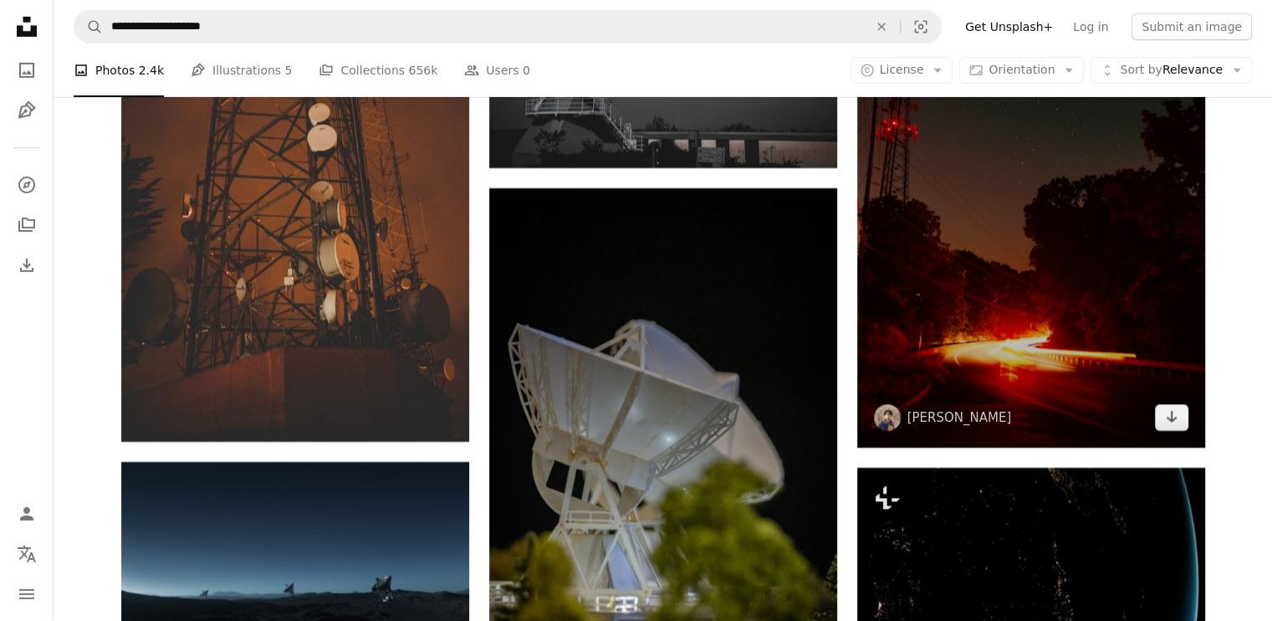
click at [1052, 330] on img at bounding box center [1032, 187] width 348 height 522
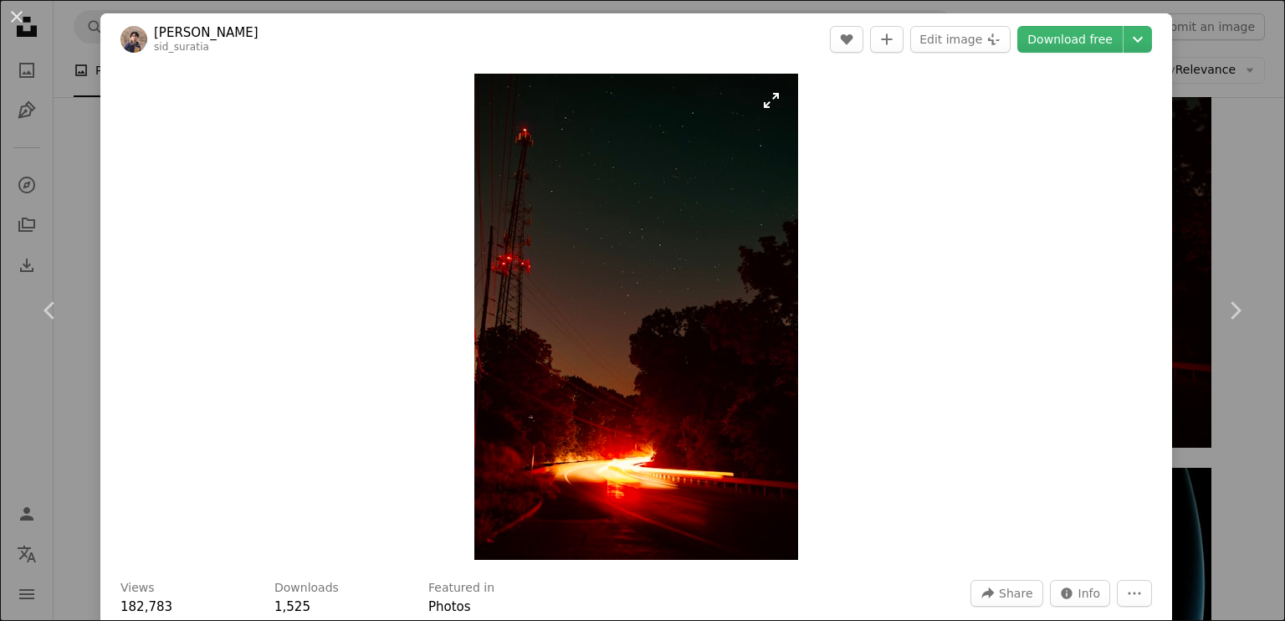
click at [589, 330] on img "Zoom in on this image" at bounding box center [636, 317] width 324 height 486
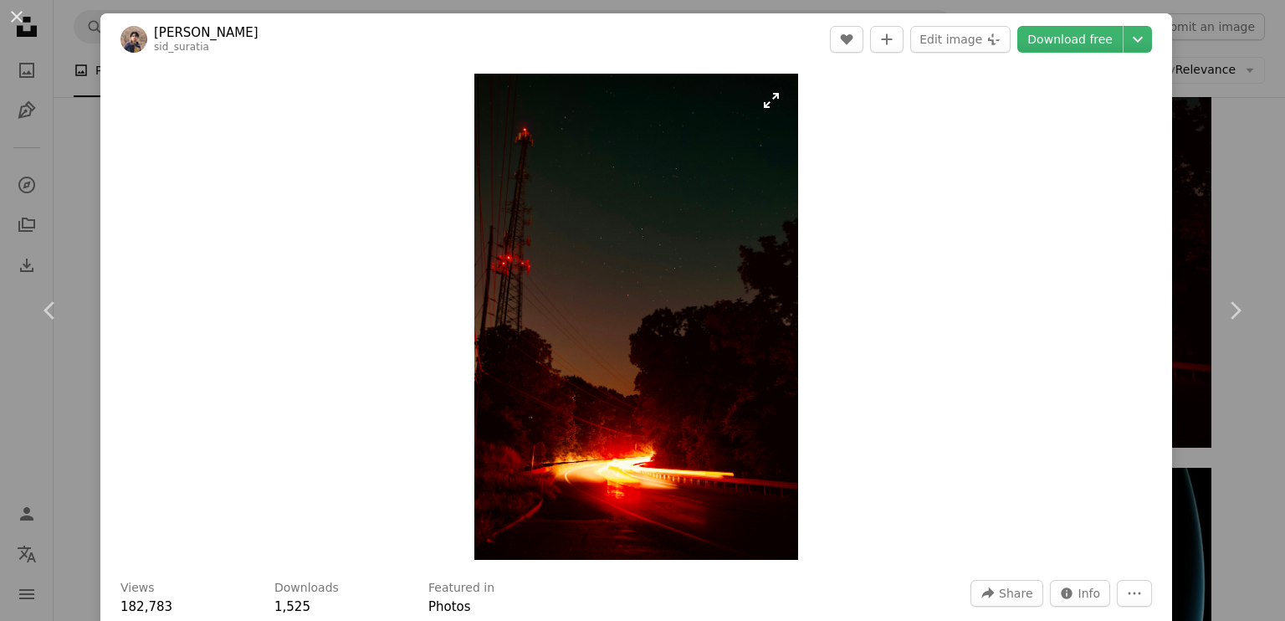
click at [653, 488] on img "Zoom in on this image" at bounding box center [636, 317] width 324 height 486
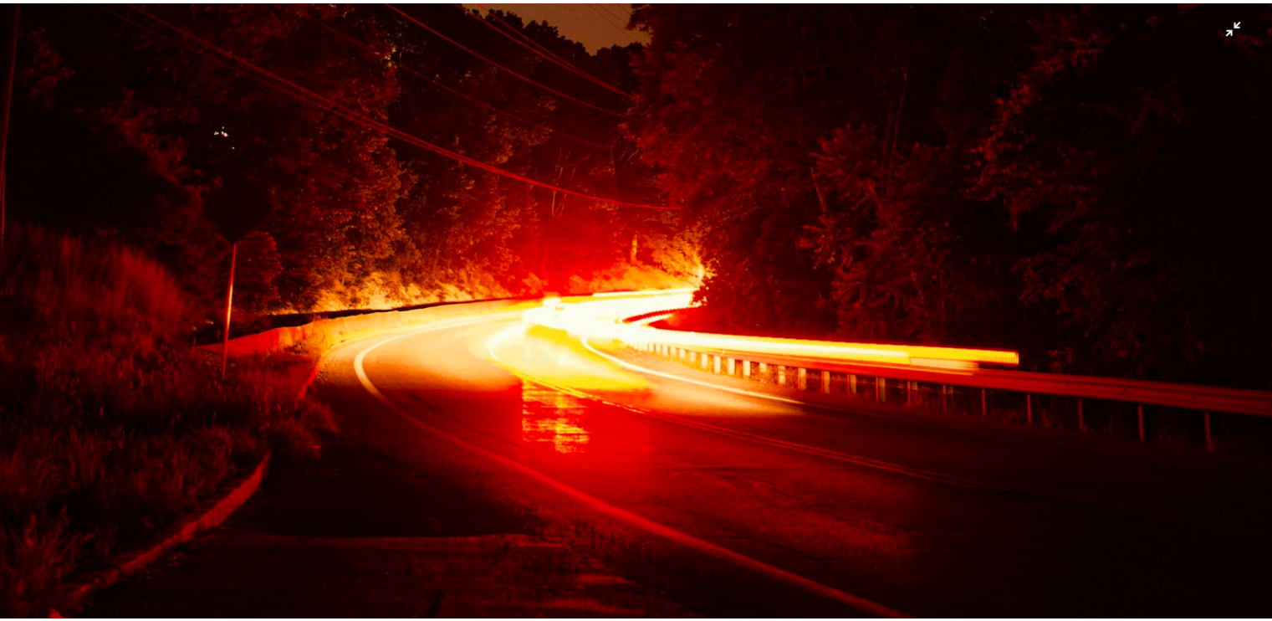
scroll to position [1268, 0]
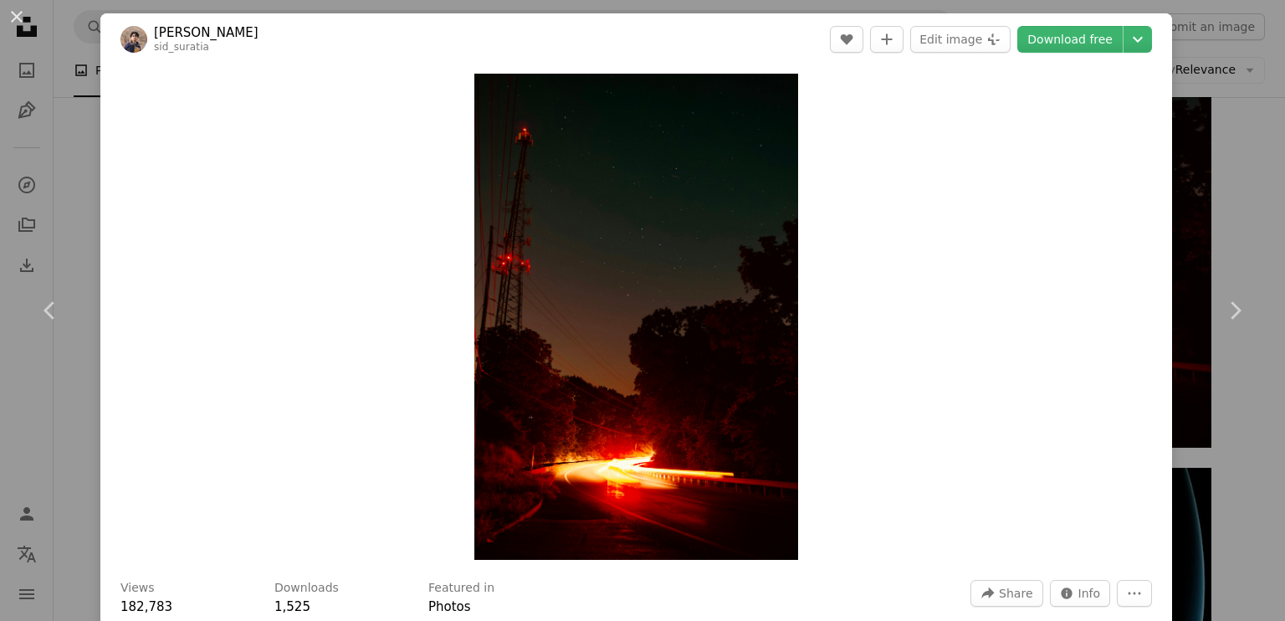
click at [1247, 250] on link "Chevron right" at bounding box center [1235, 310] width 100 height 161
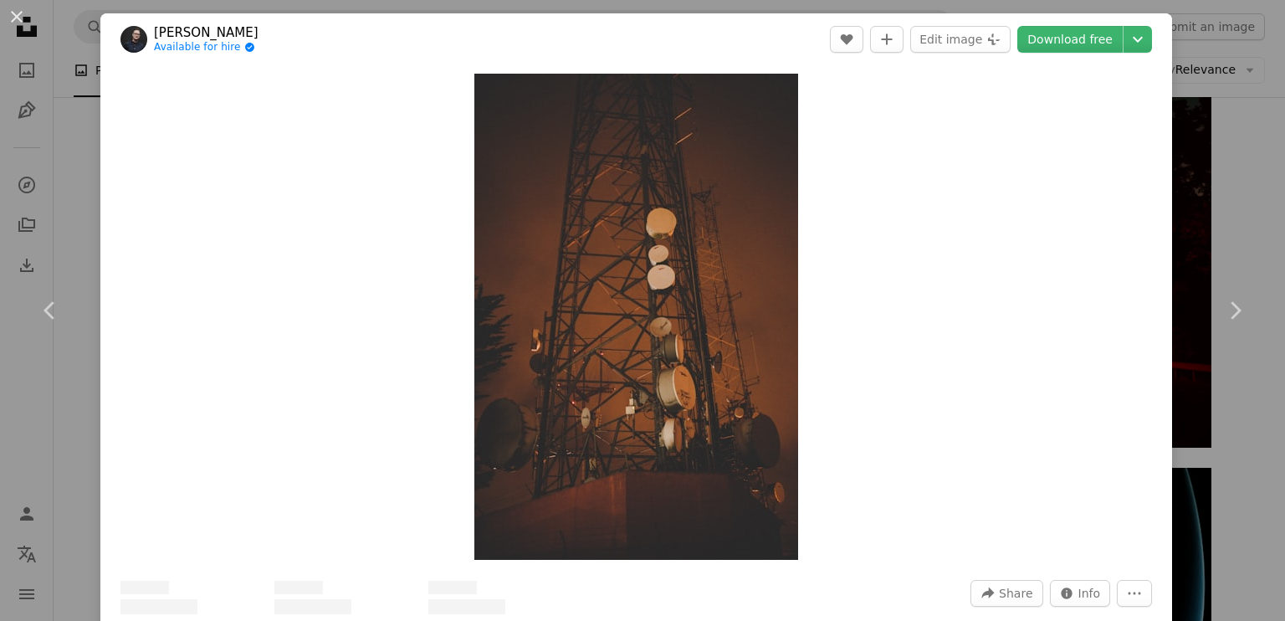
click at [7, 19] on button "An X shape" at bounding box center [17, 17] width 20 height 20
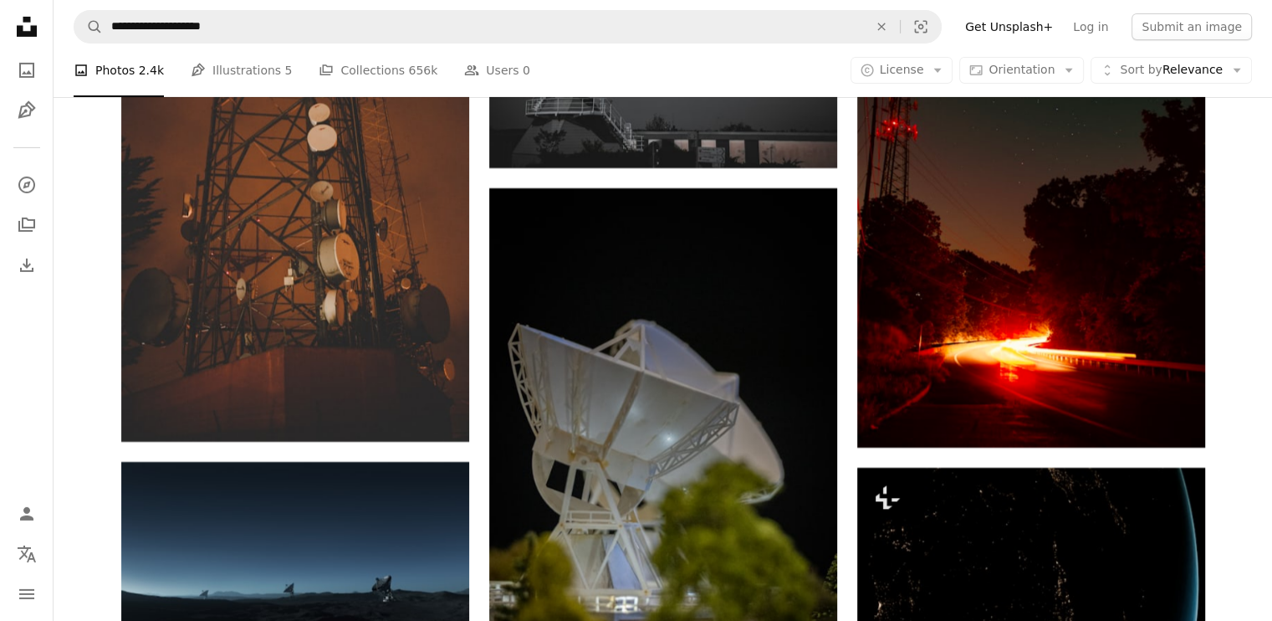
click at [17, 18] on icon "Unsplash logo Unsplash Home" at bounding box center [26, 26] width 33 height 33
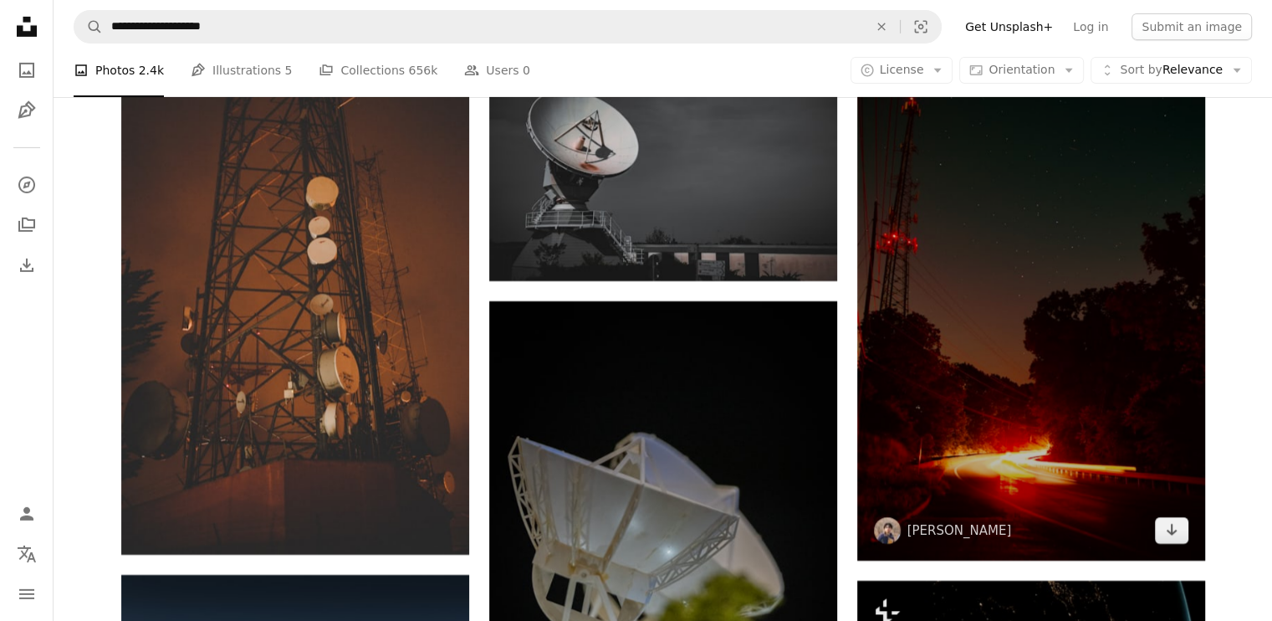
scroll to position [18322, 0]
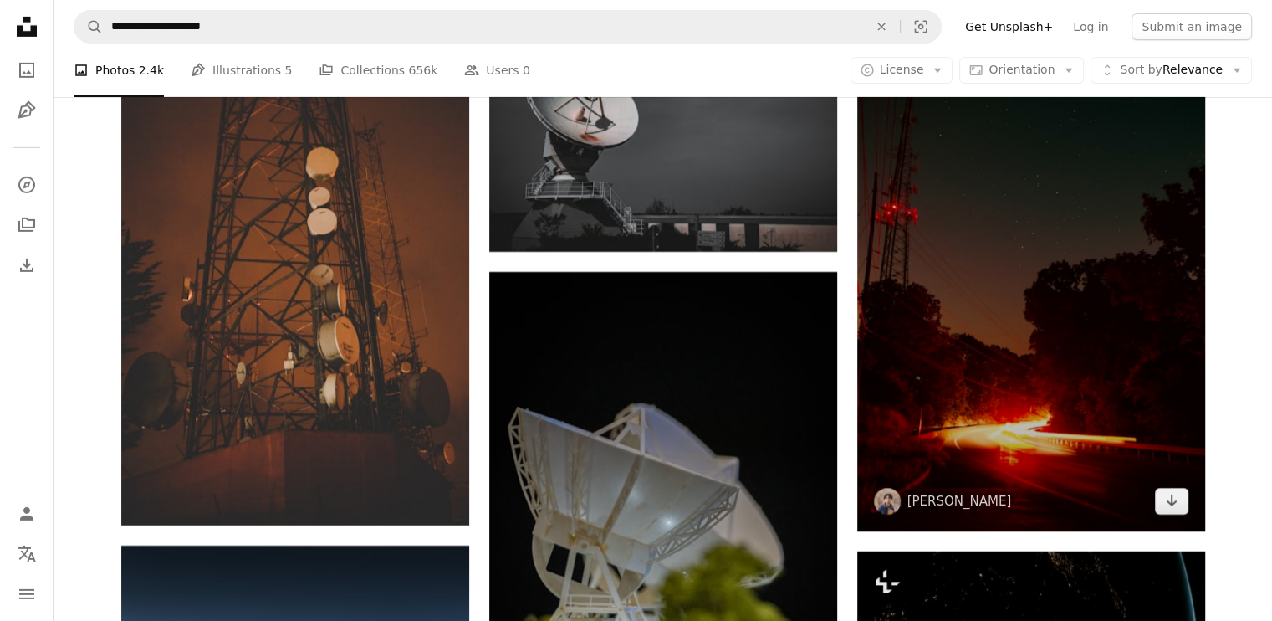
click at [1033, 308] on img at bounding box center [1032, 270] width 348 height 522
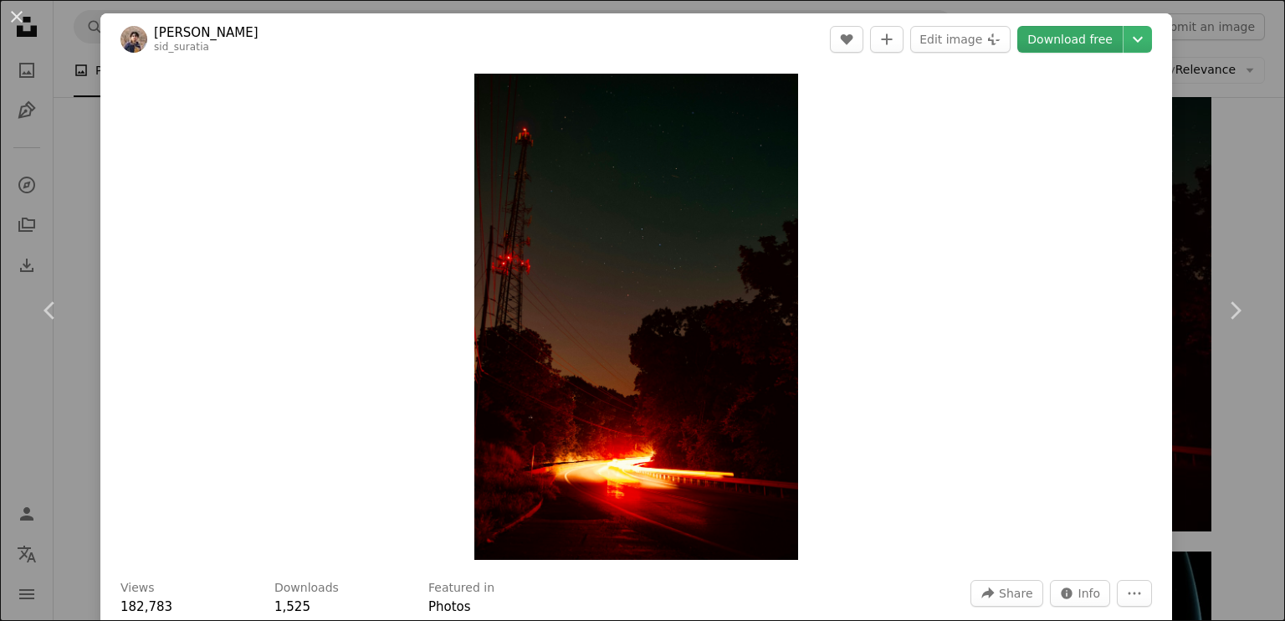
click at [1057, 47] on link "Download free" at bounding box center [1069, 39] width 105 height 27
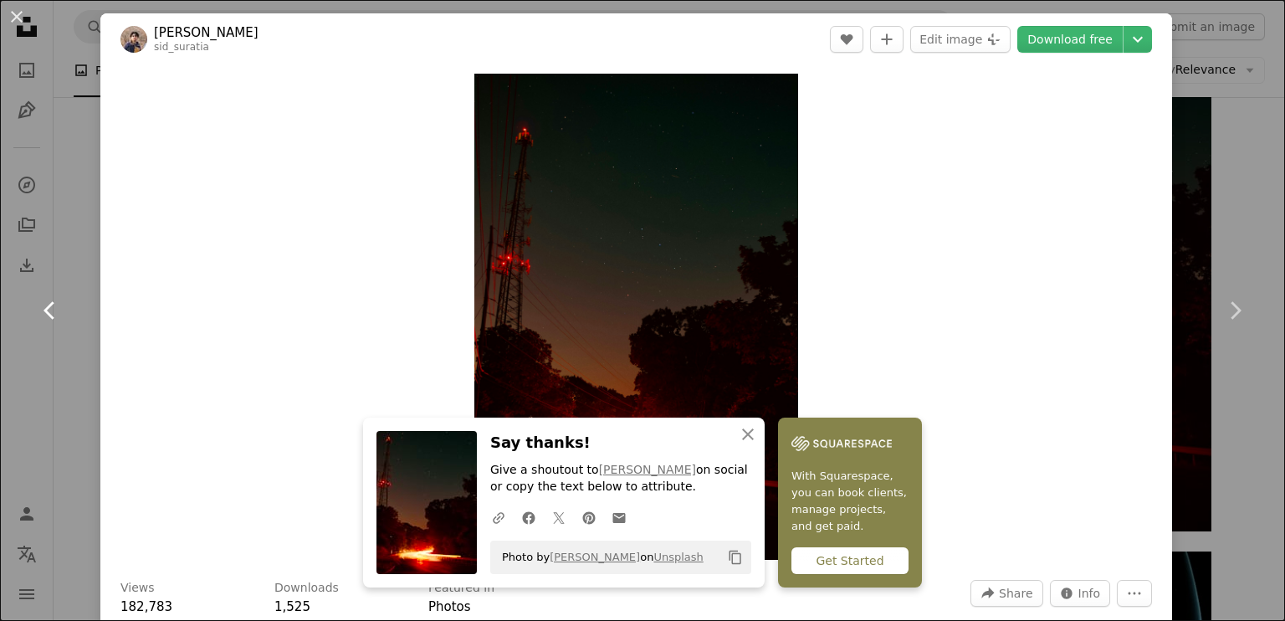
click at [0, 265] on link "Chevron left" at bounding box center [50, 310] width 100 height 161
click at [10, 16] on button "An X shape" at bounding box center [17, 17] width 20 height 20
